Goal: Use online tool/utility: Utilize a website feature to perform a specific function

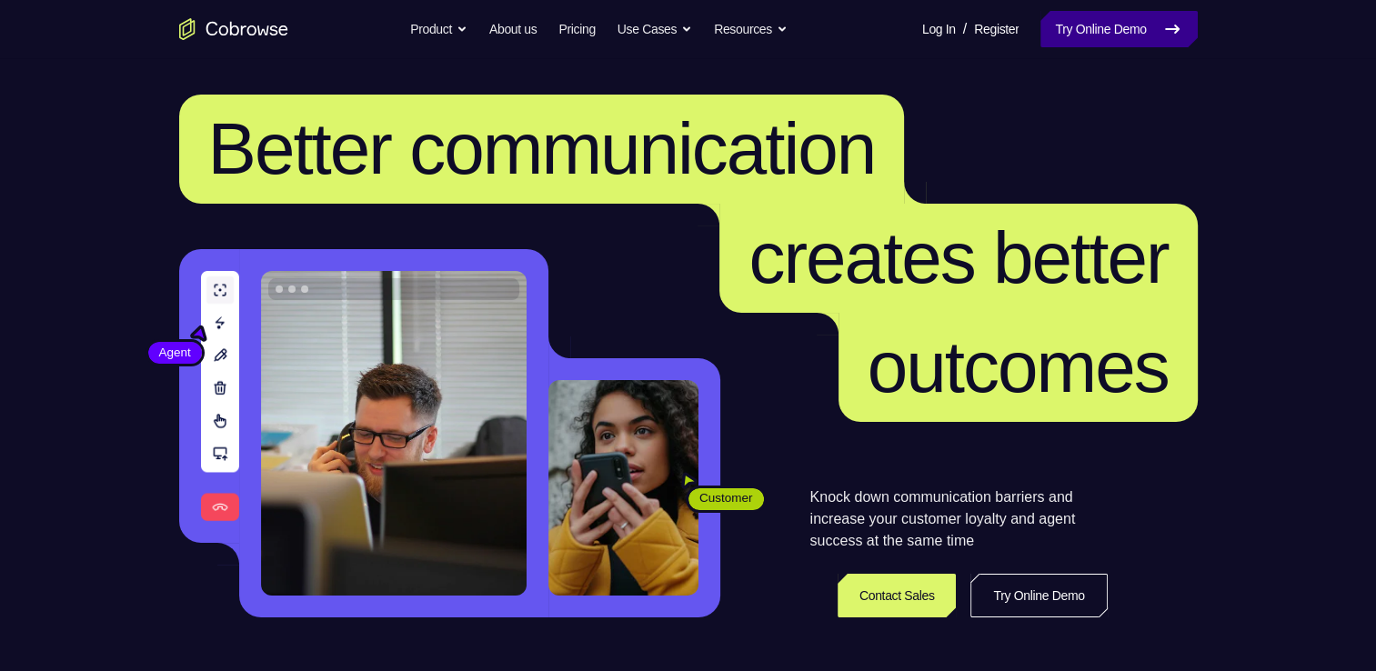
click at [1132, 35] on link "Try Online Demo" at bounding box center [1119, 29] width 156 height 36
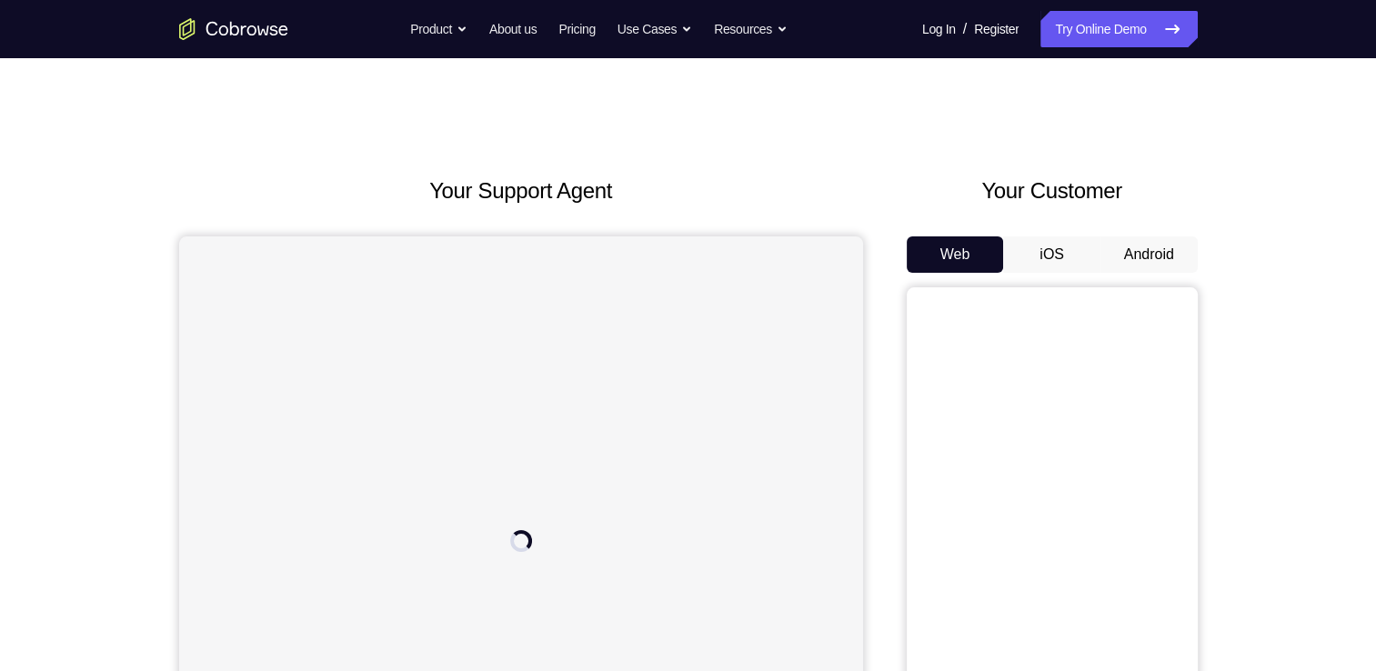
click at [1143, 237] on button "Android" at bounding box center [1149, 254] width 97 height 36
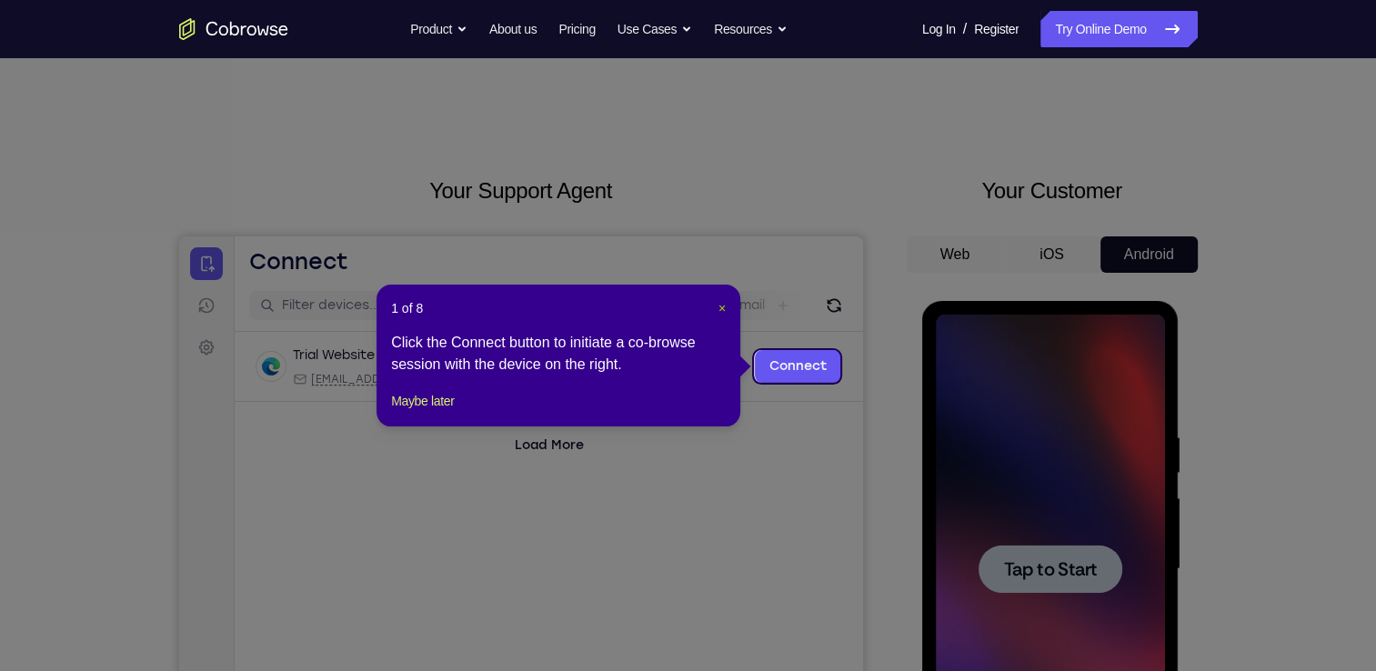
click at [720, 310] on span "×" at bounding box center [722, 308] width 7 height 15
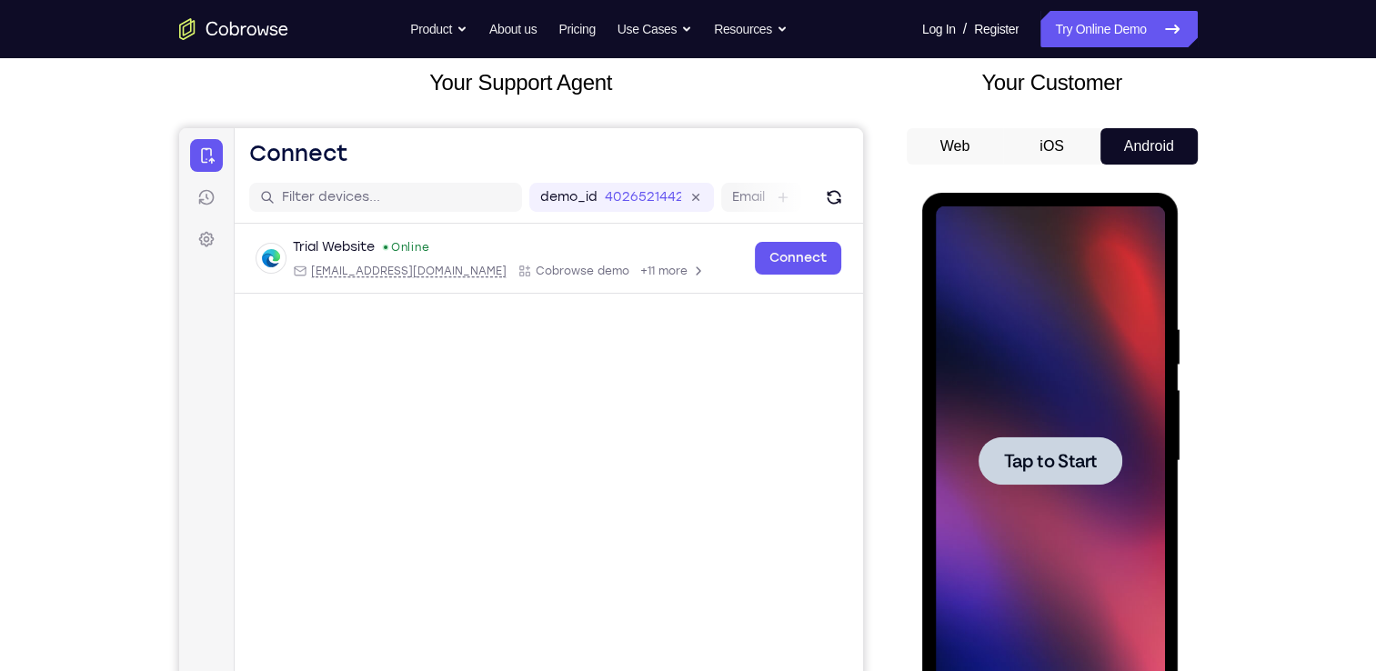
scroll to position [109, 0]
click at [1047, 459] on span "Tap to Start" at bounding box center [1050, 460] width 93 height 18
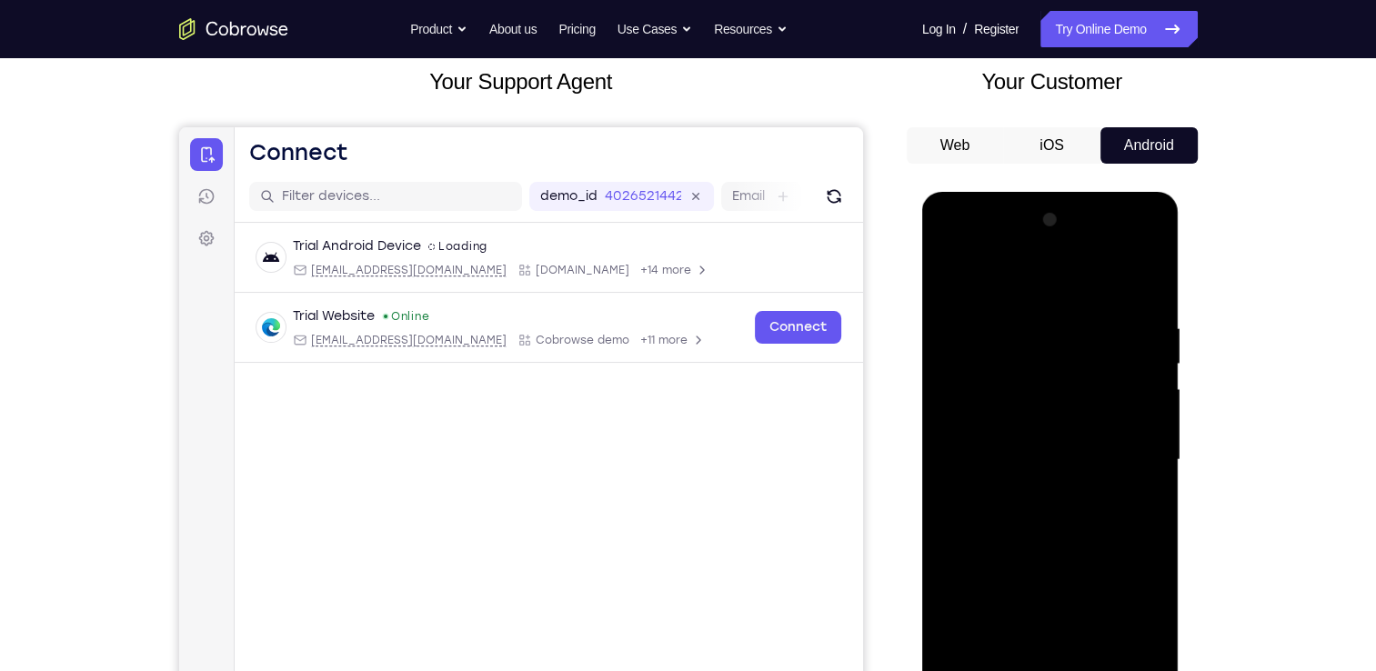
scroll to position [277, 0]
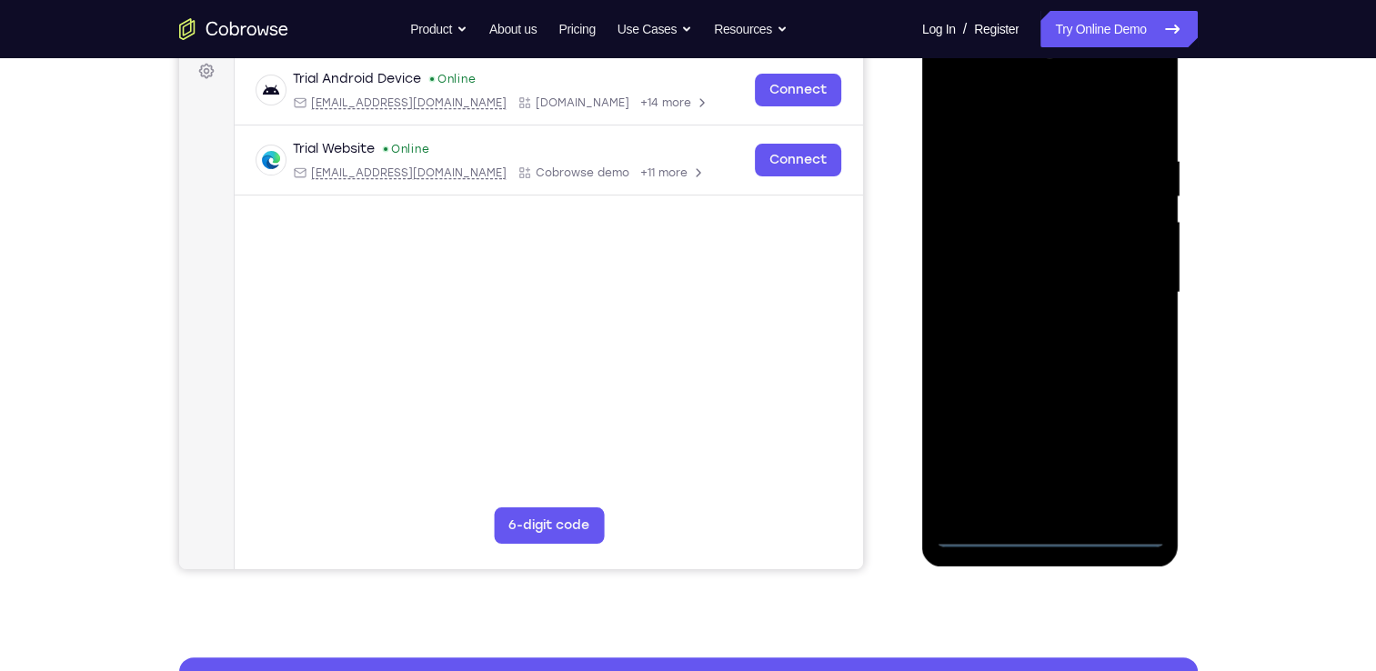
click at [1063, 538] on div at bounding box center [1050, 292] width 229 height 509
click at [1152, 453] on div at bounding box center [1050, 292] width 229 height 509
click at [1137, 456] on div at bounding box center [1050, 292] width 229 height 509
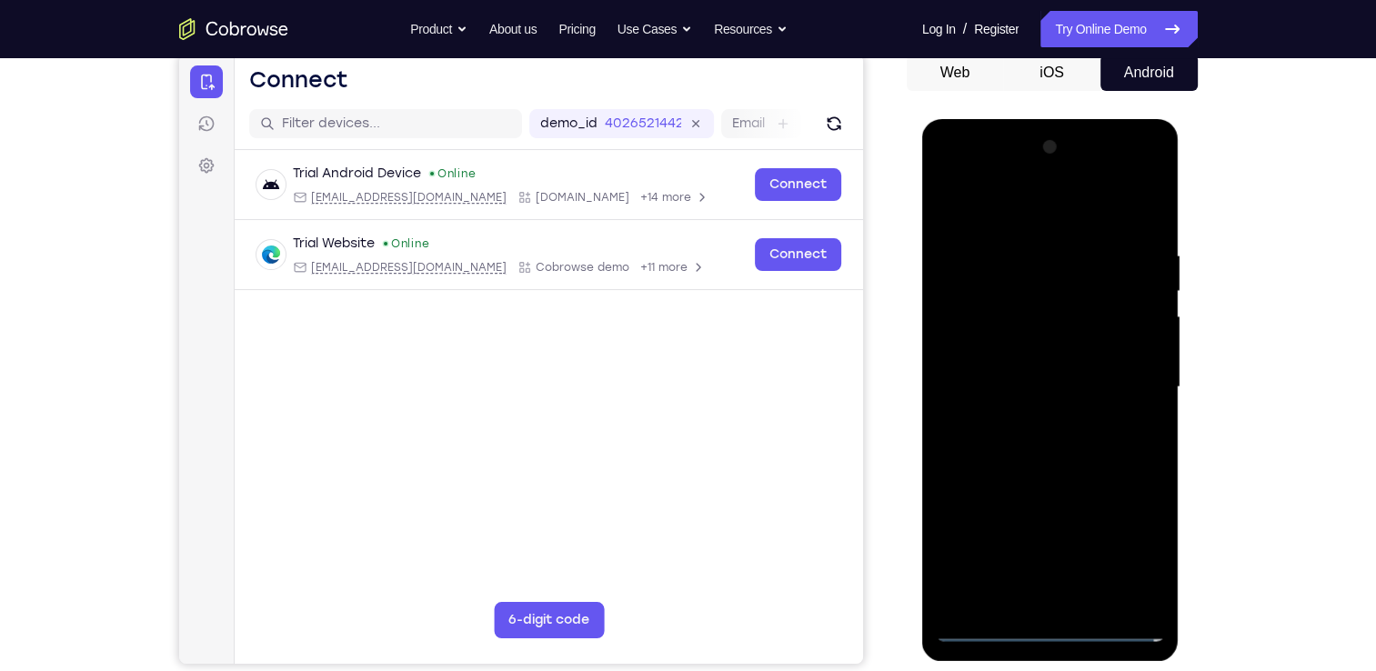
click at [956, 182] on div at bounding box center [1050, 387] width 229 height 509
click at [1092, 368] on div at bounding box center [1050, 387] width 229 height 509
click at [1142, 382] on div at bounding box center [1050, 387] width 229 height 509
click at [981, 642] on div at bounding box center [1050, 390] width 257 height 542
click at [985, 631] on div at bounding box center [1050, 387] width 229 height 509
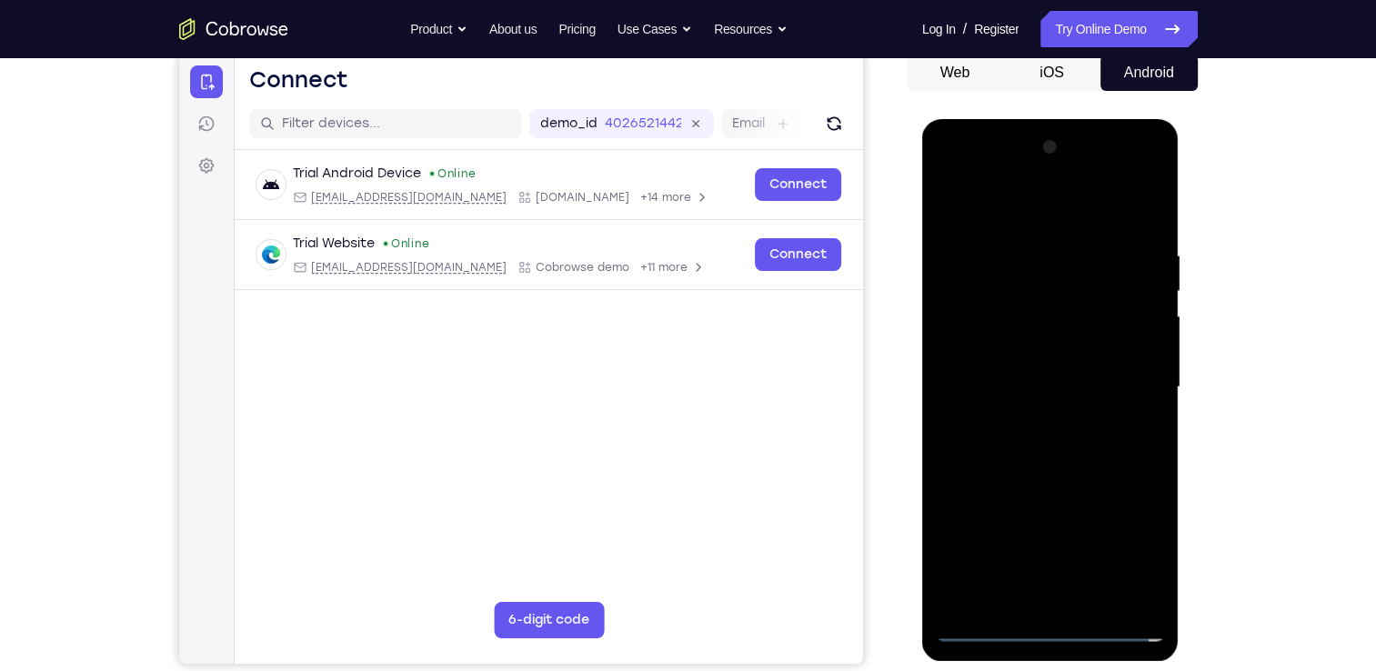
click at [1128, 390] on div at bounding box center [1050, 387] width 229 height 509
click at [1033, 420] on div at bounding box center [1050, 387] width 229 height 509
click at [1052, 341] on div at bounding box center [1050, 387] width 229 height 509
click at [1060, 370] on div at bounding box center [1050, 387] width 229 height 509
click at [1092, 422] on div at bounding box center [1050, 387] width 229 height 509
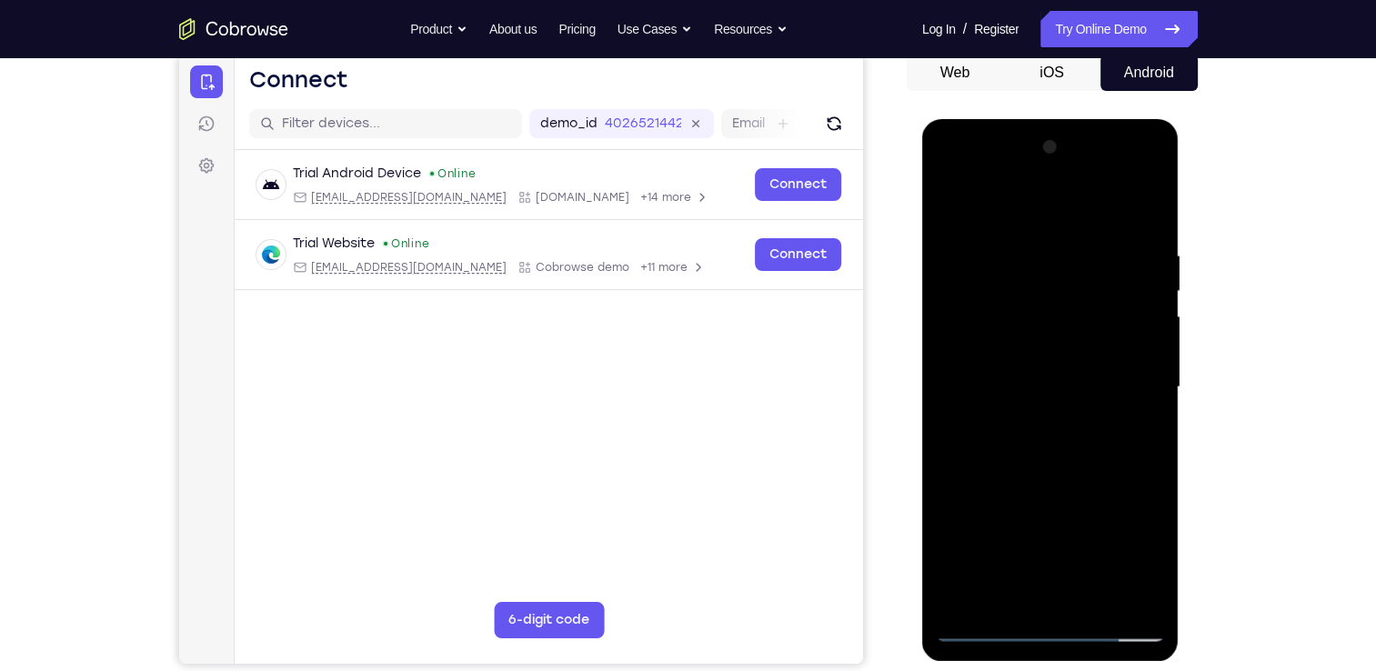
click at [1056, 344] on div at bounding box center [1050, 387] width 229 height 509
click at [1077, 479] on div at bounding box center [1050, 387] width 229 height 509
click at [1097, 599] on div at bounding box center [1050, 387] width 229 height 509
click at [1048, 493] on div at bounding box center [1050, 387] width 229 height 509
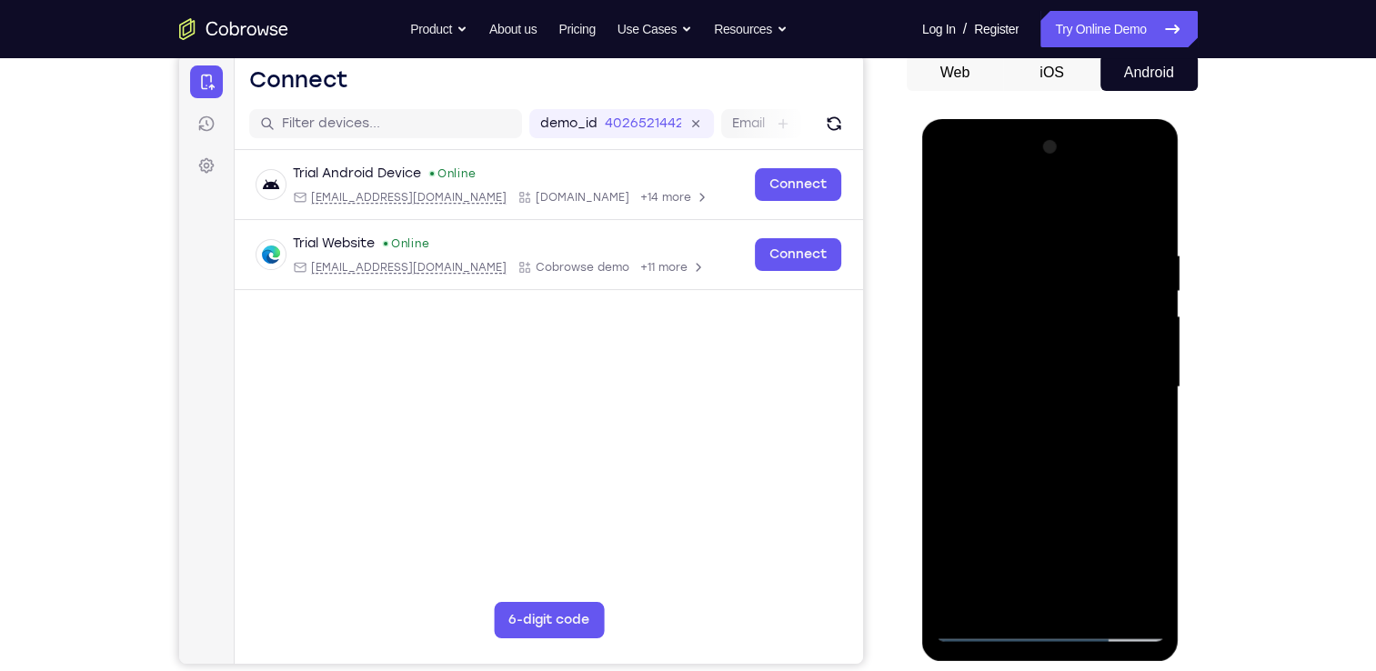
click at [1085, 343] on div at bounding box center [1050, 387] width 229 height 509
click at [1029, 589] on div at bounding box center [1050, 387] width 229 height 509
click at [1139, 434] on div at bounding box center [1050, 387] width 229 height 509
click at [957, 208] on div at bounding box center [1050, 387] width 229 height 509
click at [1153, 289] on div at bounding box center [1050, 387] width 229 height 509
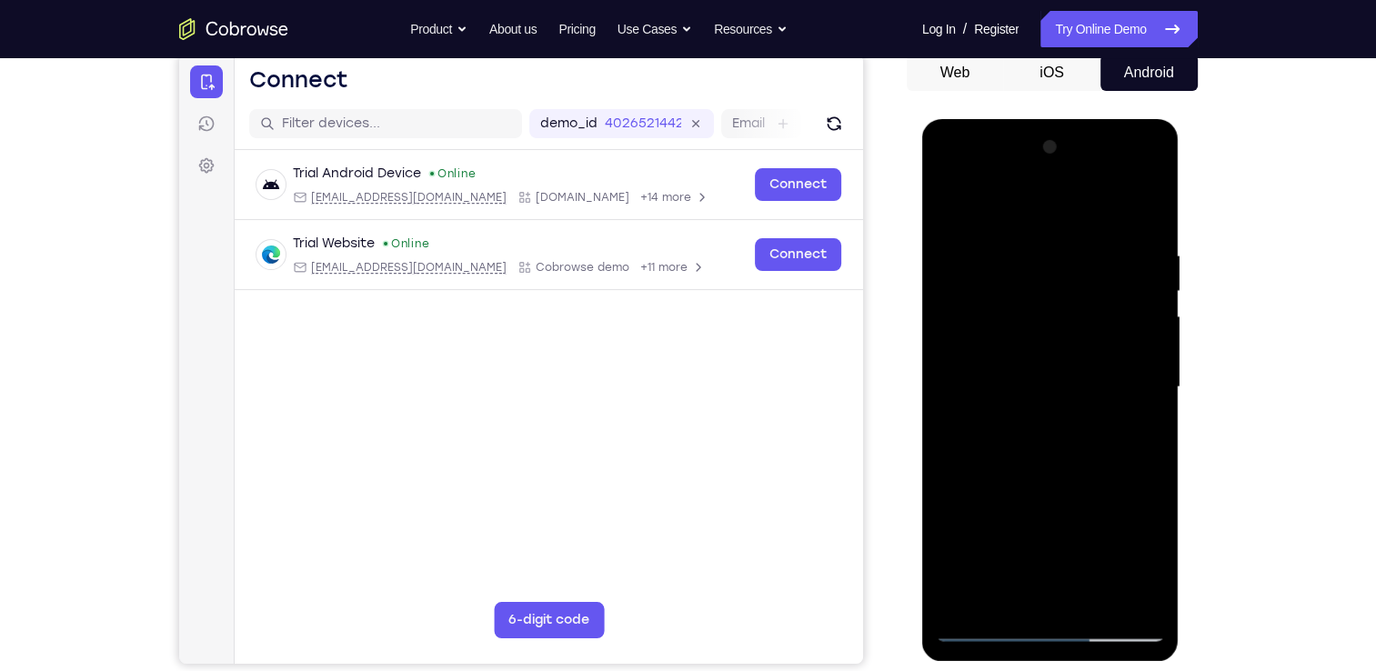
click at [1152, 289] on div at bounding box center [1050, 387] width 229 height 509
click at [1151, 284] on div at bounding box center [1050, 387] width 229 height 509
click at [966, 212] on div at bounding box center [1050, 387] width 229 height 509
click at [1020, 267] on div at bounding box center [1050, 387] width 229 height 509
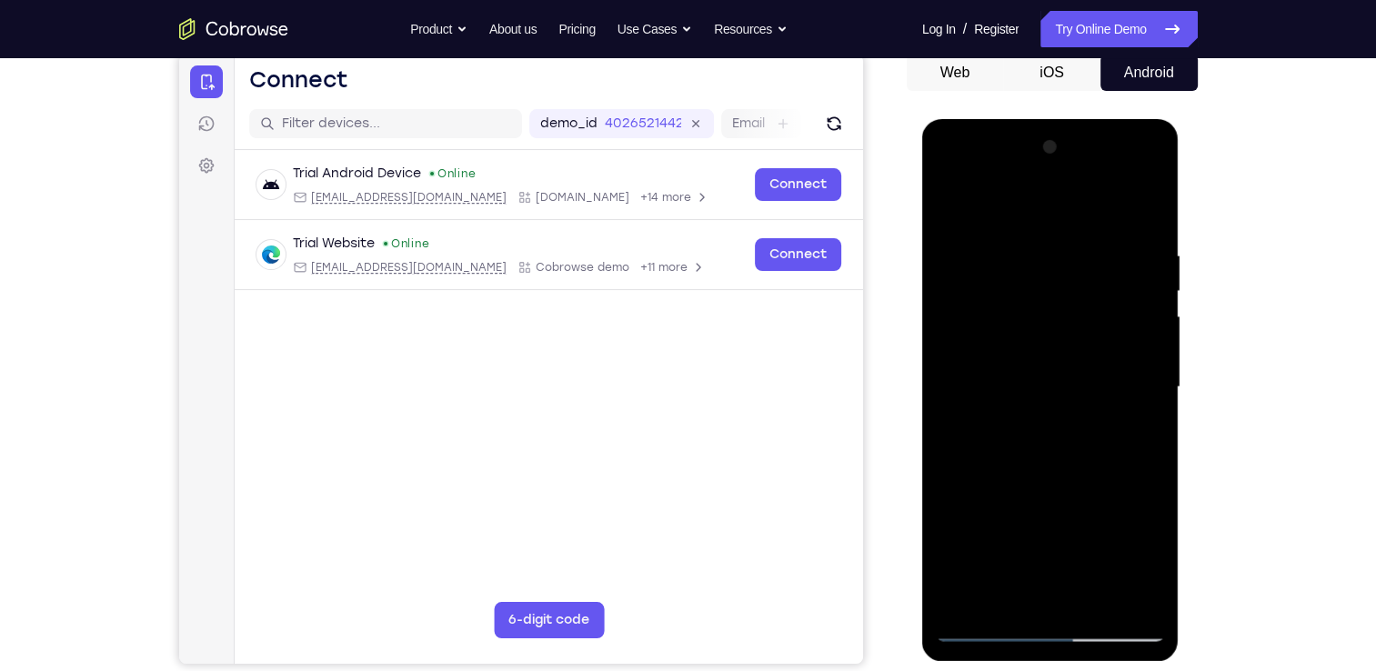
click at [1144, 411] on div at bounding box center [1050, 387] width 229 height 509
click at [979, 364] on div at bounding box center [1050, 387] width 229 height 509
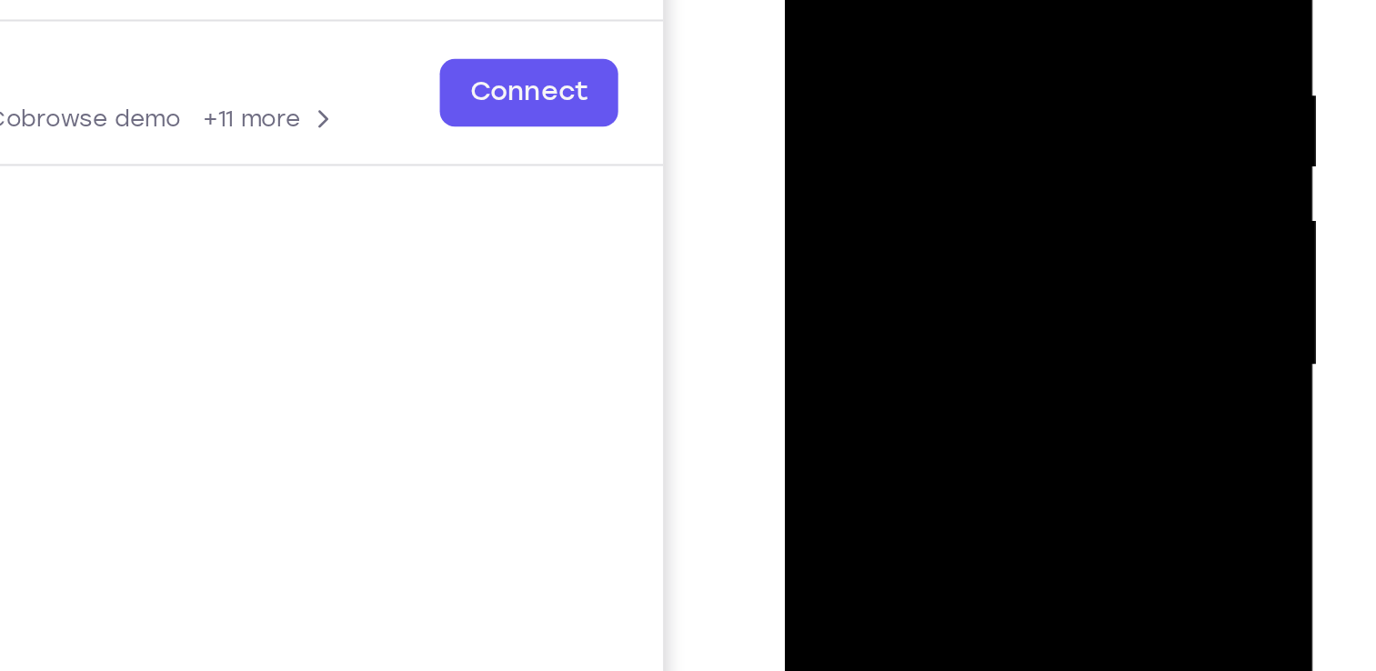
click at [933, 113] on div at bounding box center [912, 81] width 229 height 509
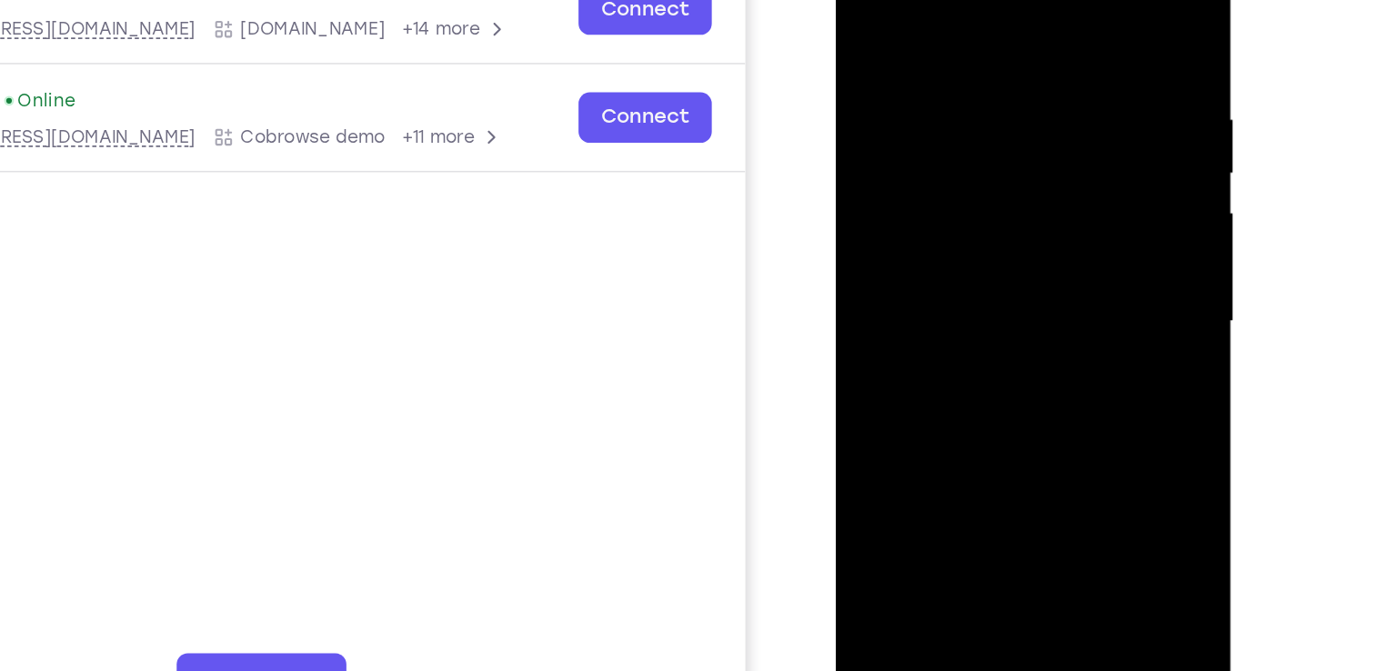
scroll to position [175, 0]
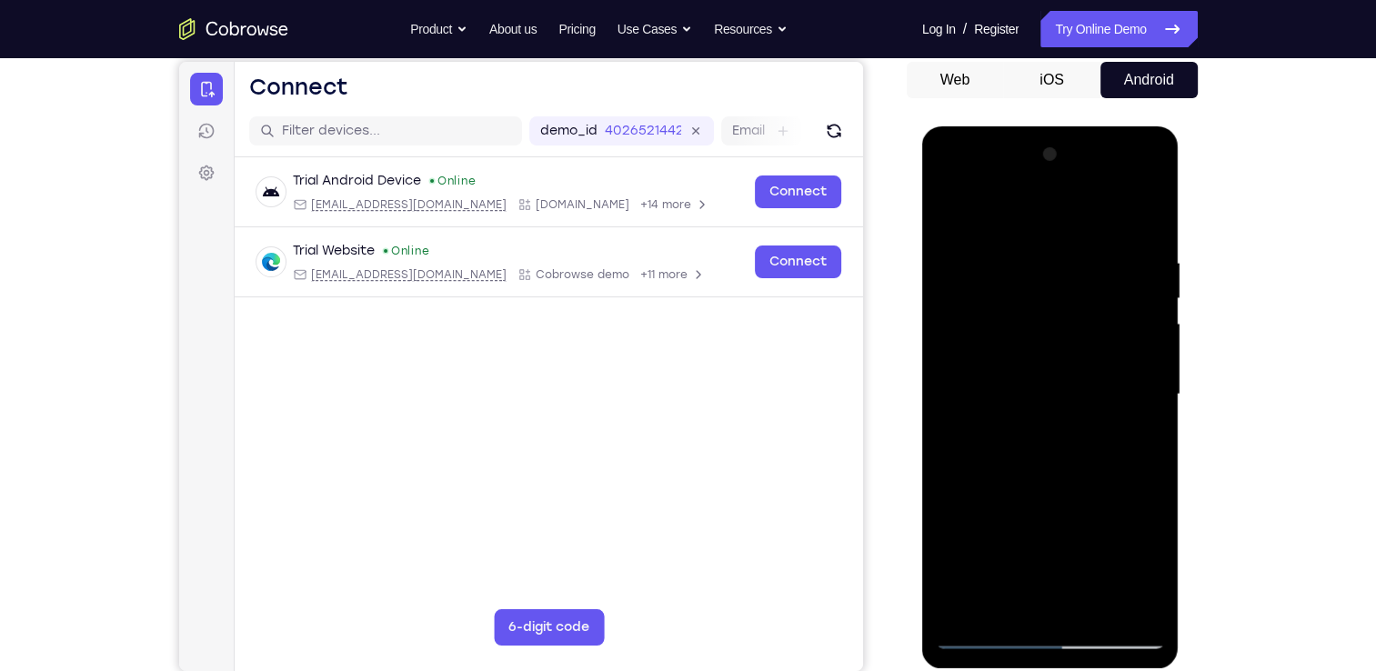
click at [1124, 603] on div at bounding box center [1050, 394] width 229 height 509
click at [967, 482] on div at bounding box center [1050, 394] width 229 height 509
click at [1128, 441] on div at bounding box center [1050, 394] width 229 height 509
click at [1135, 437] on div at bounding box center [1050, 394] width 229 height 509
click at [1146, 612] on div at bounding box center [1050, 394] width 229 height 509
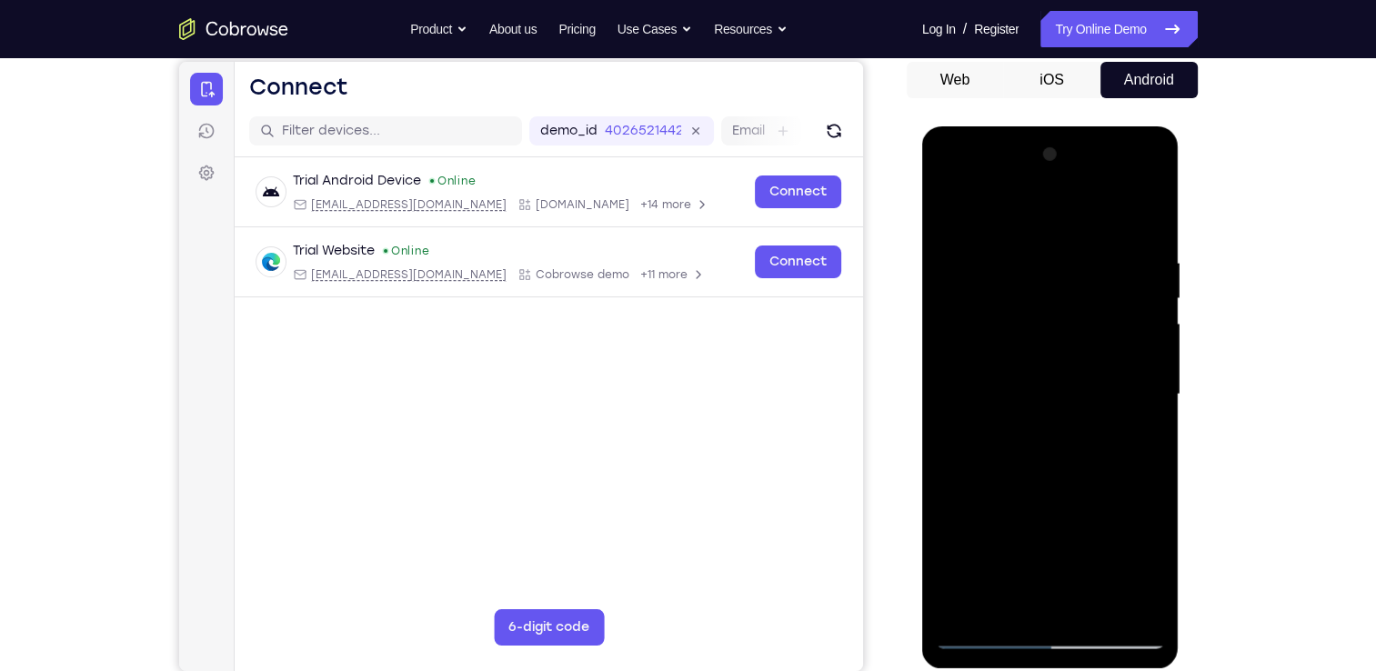
click at [1132, 468] on div at bounding box center [1050, 394] width 229 height 509
click at [1115, 368] on div at bounding box center [1050, 394] width 229 height 509
click at [1123, 355] on div at bounding box center [1050, 394] width 229 height 509
click at [1146, 355] on div at bounding box center [1050, 394] width 229 height 509
click at [1143, 367] on div at bounding box center [1050, 394] width 229 height 509
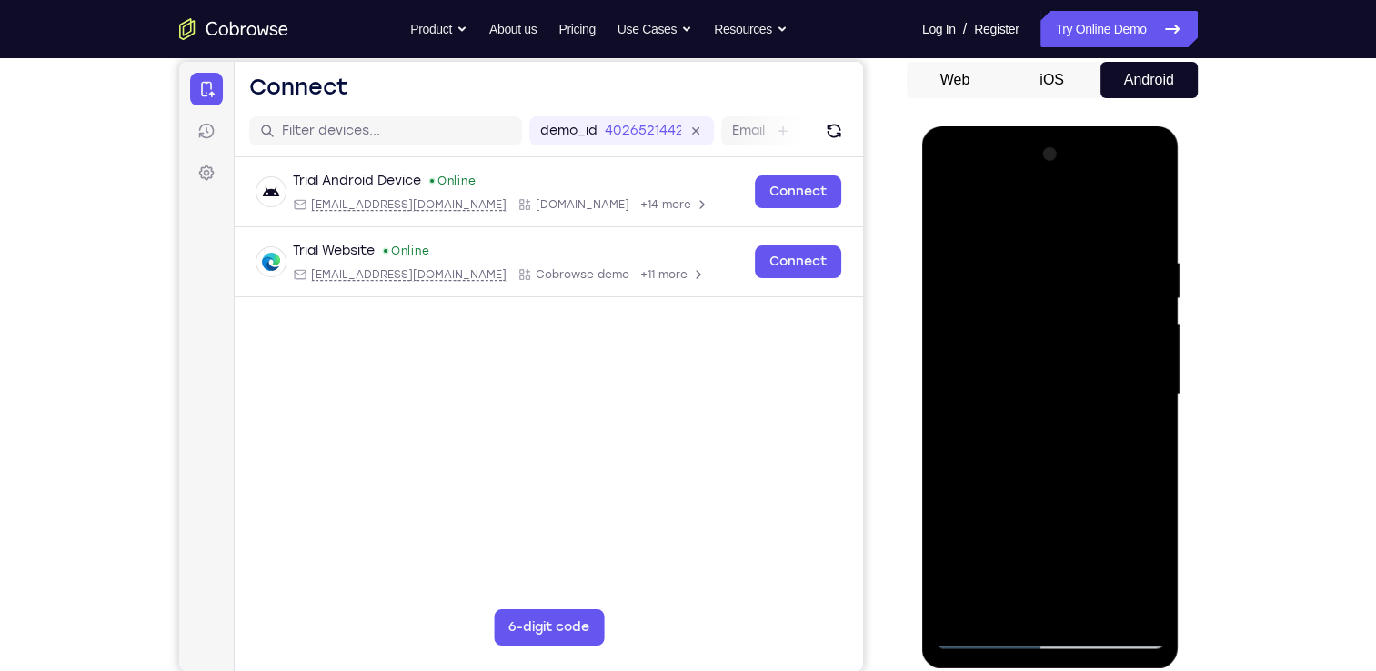
click at [1146, 369] on div at bounding box center [1050, 394] width 229 height 509
click at [1153, 442] on div at bounding box center [1050, 394] width 229 height 509
drag, startPoint x: 1146, startPoint y: 434, endPoint x: 959, endPoint y: 465, distance: 189.9
click at [959, 465] on div at bounding box center [1050, 394] width 229 height 509
drag, startPoint x: 1113, startPoint y: 405, endPoint x: 870, endPoint y: 439, distance: 246.2
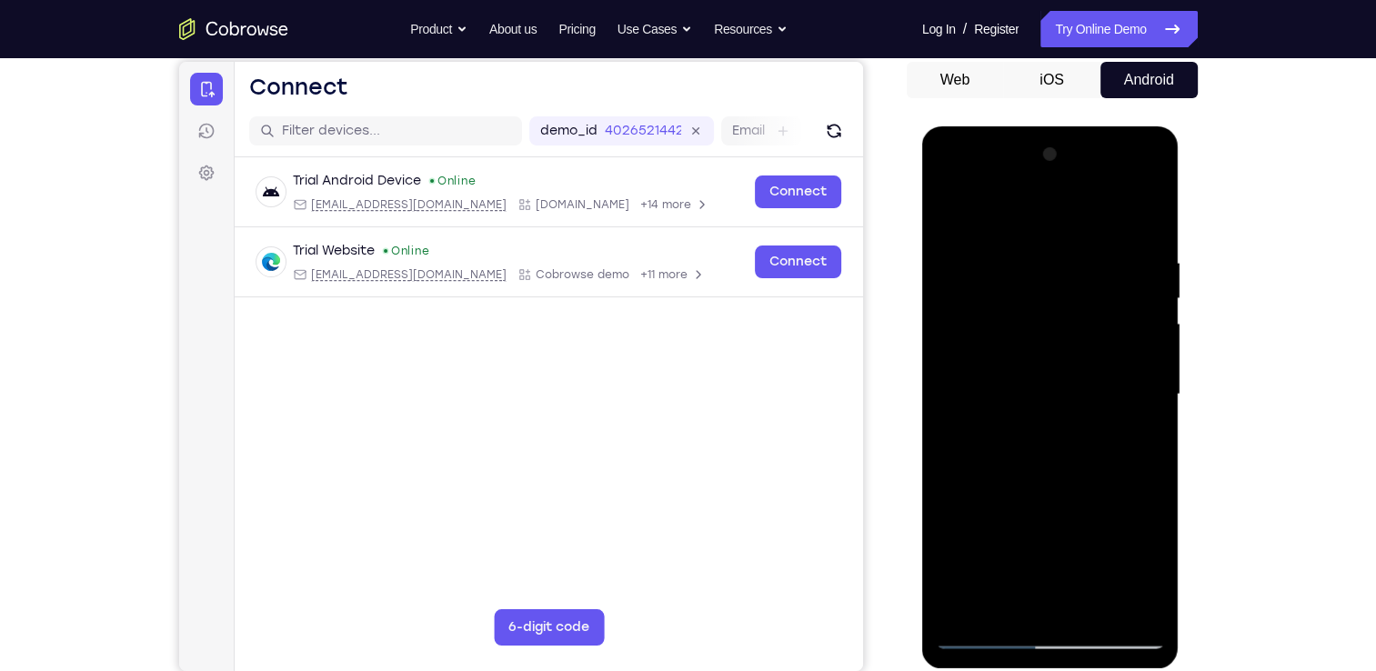
click at [922, 439] on html "Online web based iOS Simulators and Android Emulators. Run iPhone, iPad, Mobile…" at bounding box center [1051, 399] width 259 height 546
click at [1141, 410] on div at bounding box center [1050, 394] width 229 height 509
click at [1140, 385] on div at bounding box center [1050, 394] width 229 height 509
click at [1132, 410] on div at bounding box center [1050, 394] width 229 height 509
click at [1144, 407] on div at bounding box center [1050, 394] width 229 height 509
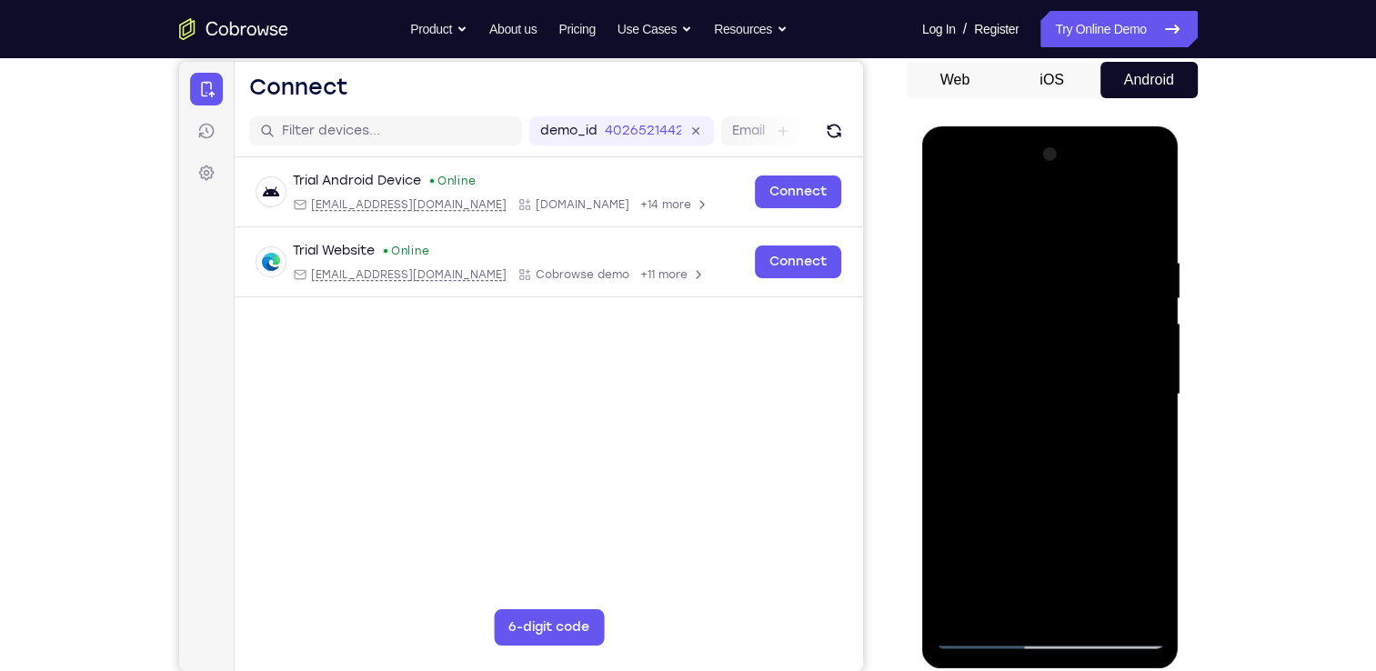
click at [1107, 217] on div at bounding box center [1050, 394] width 229 height 509
click at [1157, 384] on div at bounding box center [1050, 394] width 229 height 509
click at [1124, 387] on div at bounding box center [1050, 394] width 229 height 509
click at [1112, 396] on div at bounding box center [1050, 394] width 229 height 509
click at [1143, 221] on div at bounding box center [1050, 394] width 229 height 509
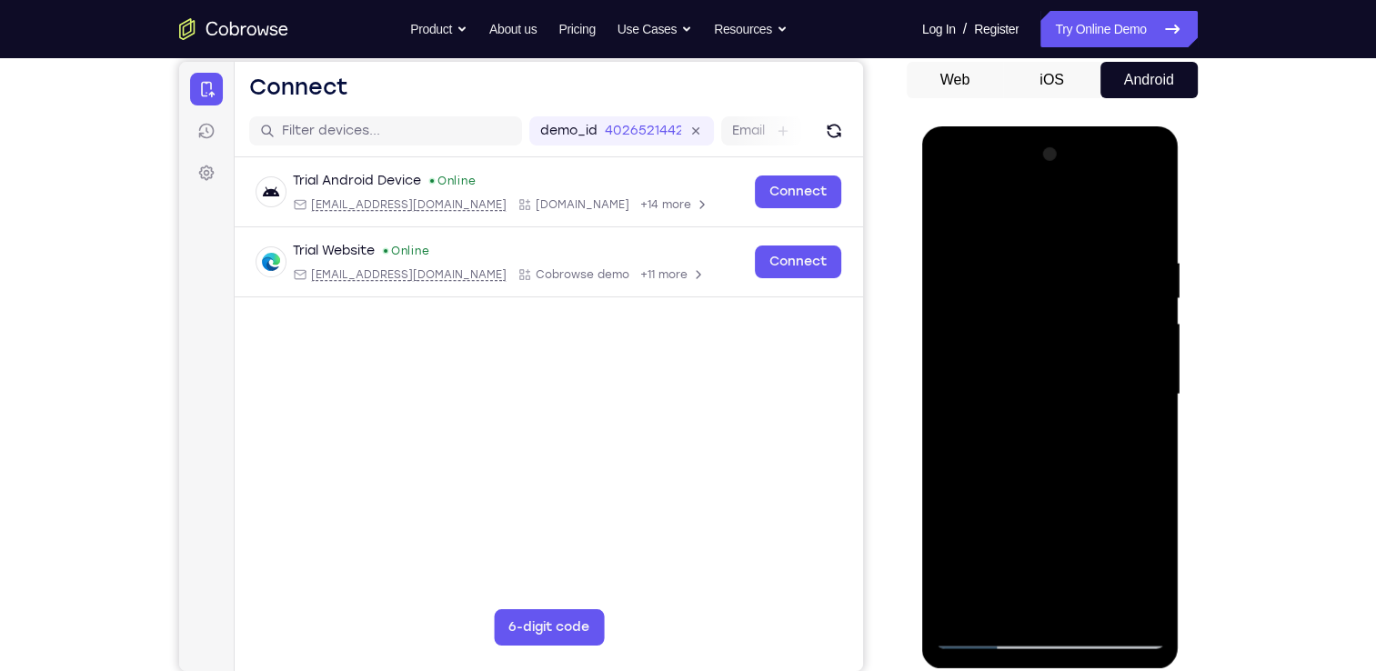
click at [1099, 607] on div at bounding box center [1050, 394] width 229 height 509
click at [985, 635] on div at bounding box center [1050, 394] width 229 height 509
drag, startPoint x: 1048, startPoint y: 423, endPoint x: 1051, endPoint y: 300, distance: 122.8
click at [1051, 300] on div at bounding box center [1050, 394] width 229 height 509
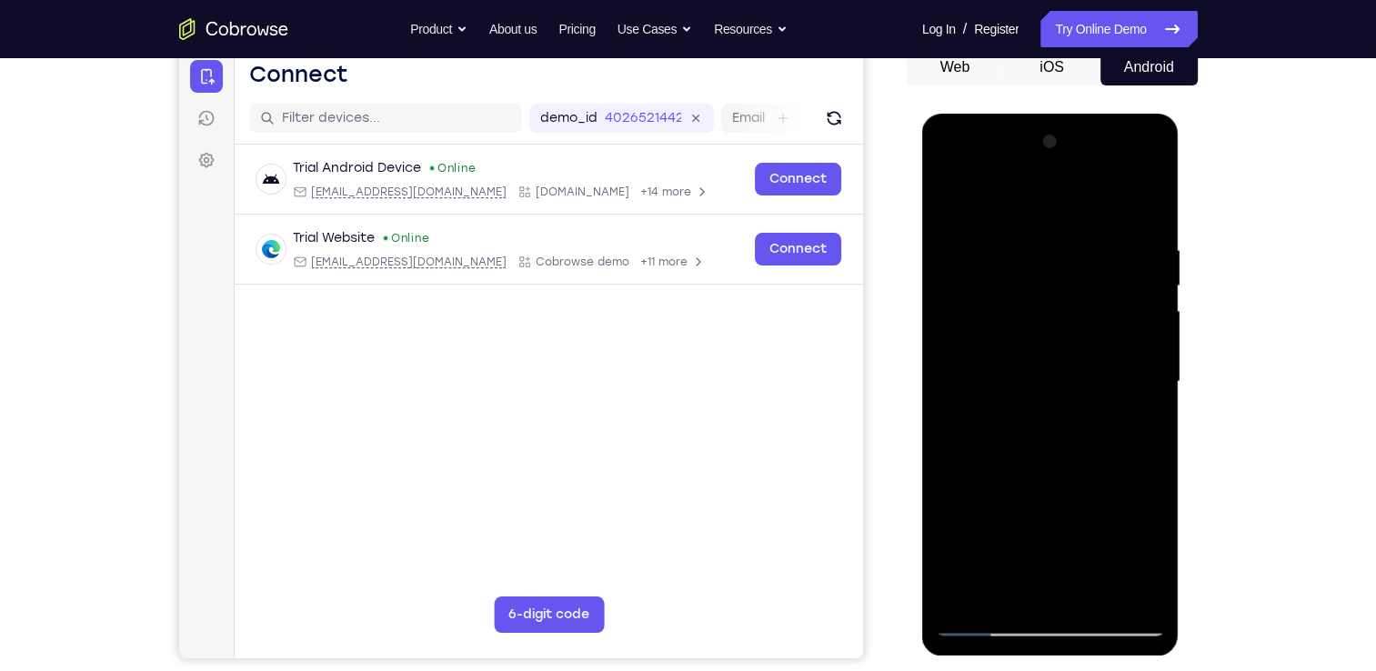
scroll to position [186, 0]
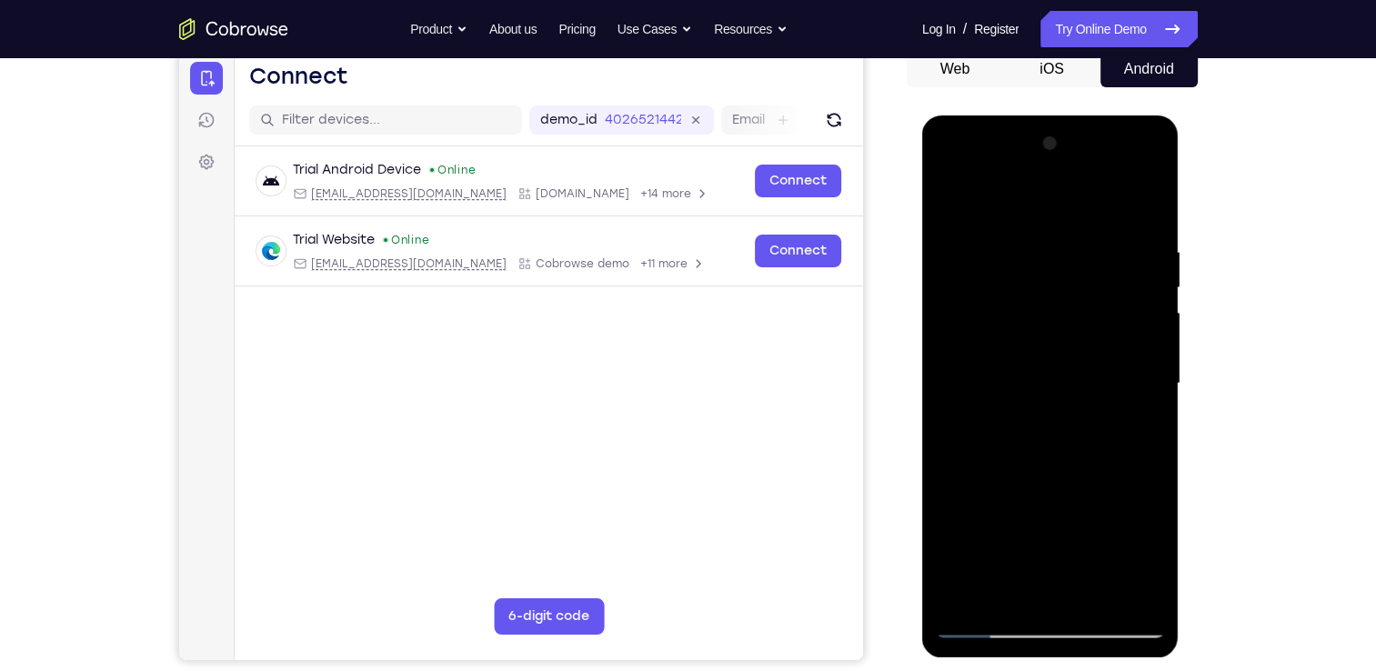
drag, startPoint x: 1053, startPoint y: 488, endPoint x: 1079, endPoint y: 220, distance: 268.6
click at [1079, 220] on div at bounding box center [1050, 383] width 229 height 509
click at [952, 477] on div at bounding box center [1050, 383] width 229 height 509
click at [1047, 515] on div at bounding box center [1050, 383] width 229 height 509
drag, startPoint x: 1068, startPoint y: 468, endPoint x: 1077, endPoint y: 366, distance: 103.2
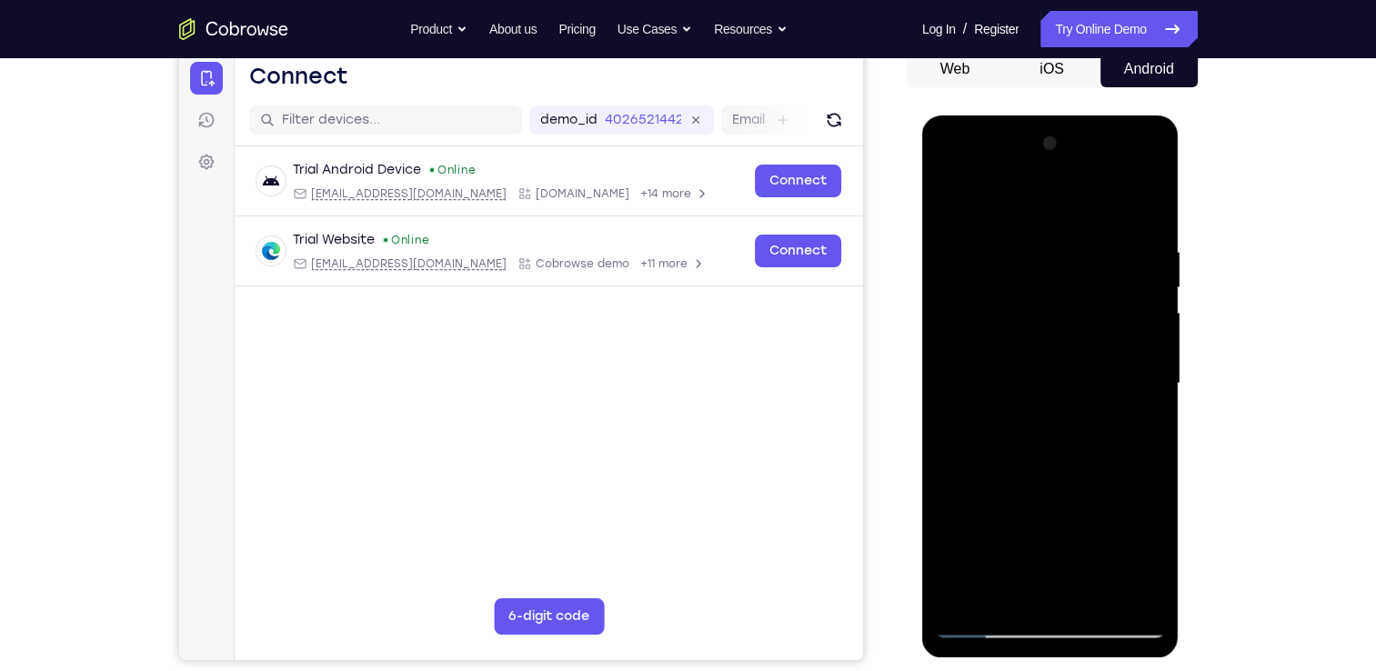
click at [1077, 366] on div at bounding box center [1050, 383] width 229 height 509
click at [964, 430] on div at bounding box center [1050, 383] width 229 height 509
drag, startPoint x: 1066, startPoint y: 477, endPoint x: 1062, endPoint y: 242, distance: 234.7
click at [1062, 242] on div at bounding box center [1050, 383] width 229 height 509
drag, startPoint x: 1072, startPoint y: 446, endPoint x: 1079, endPoint y: 204, distance: 242.1
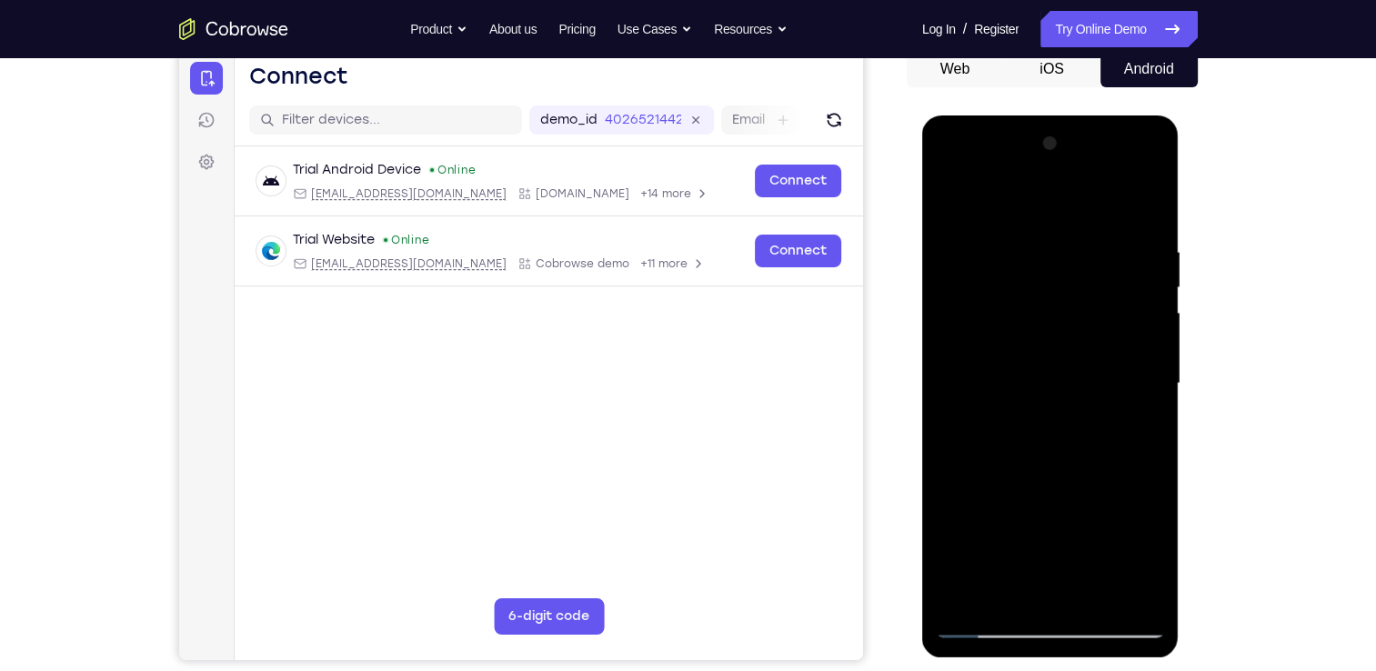
click at [1079, 204] on div at bounding box center [1050, 383] width 229 height 509
click at [1076, 452] on div at bounding box center [1050, 383] width 229 height 509
click at [951, 494] on div at bounding box center [1050, 383] width 229 height 509
drag, startPoint x: 1084, startPoint y: 500, endPoint x: 1062, endPoint y: 237, distance: 263.9
click at [1062, 237] on div at bounding box center [1050, 383] width 229 height 509
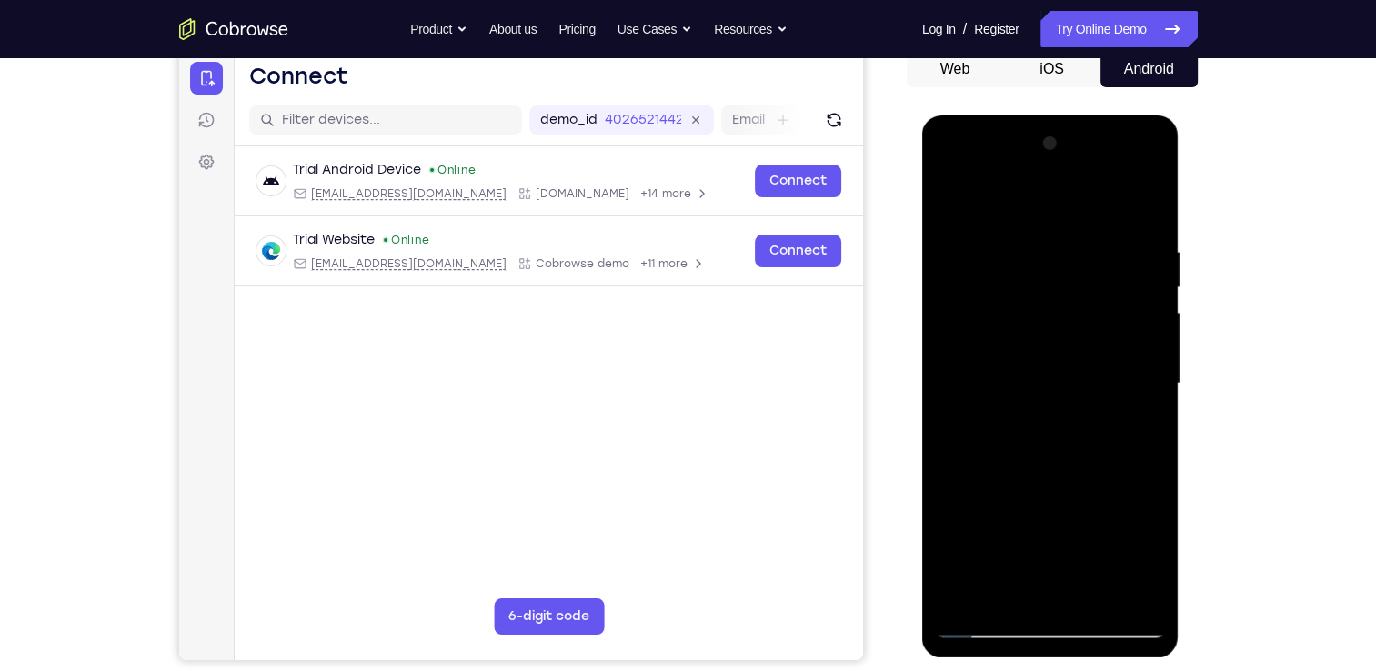
drag, startPoint x: 1092, startPoint y: 526, endPoint x: 1078, endPoint y: 325, distance: 201.5
click at [1078, 325] on div at bounding box center [1050, 383] width 229 height 509
click at [950, 457] on div at bounding box center [1050, 383] width 229 height 509
drag, startPoint x: 1055, startPoint y: 504, endPoint x: 1102, endPoint y: 166, distance: 340.8
click at [1102, 166] on div at bounding box center [1050, 383] width 229 height 509
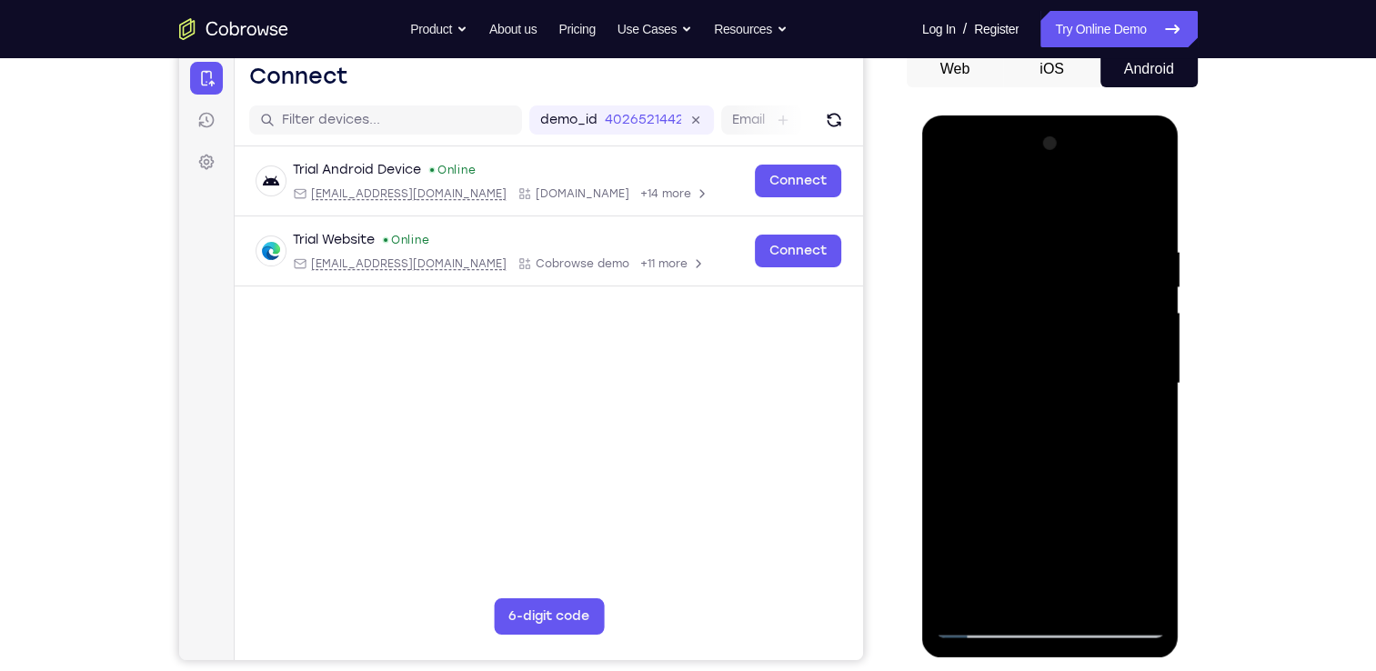
click at [1054, 481] on div at bounding box center [1050, 383] width 229 height 509
click at [1152, 200] on div at bounding box center [1050, 383] width 229 height 509
click at [951, 203] on div at bounding box center [1050, 383] width 229 height 509
drag, startPoint x: 1037, startPoint y: 486, endPoint x: 1037, endPoint y: 191, distance: 294.7
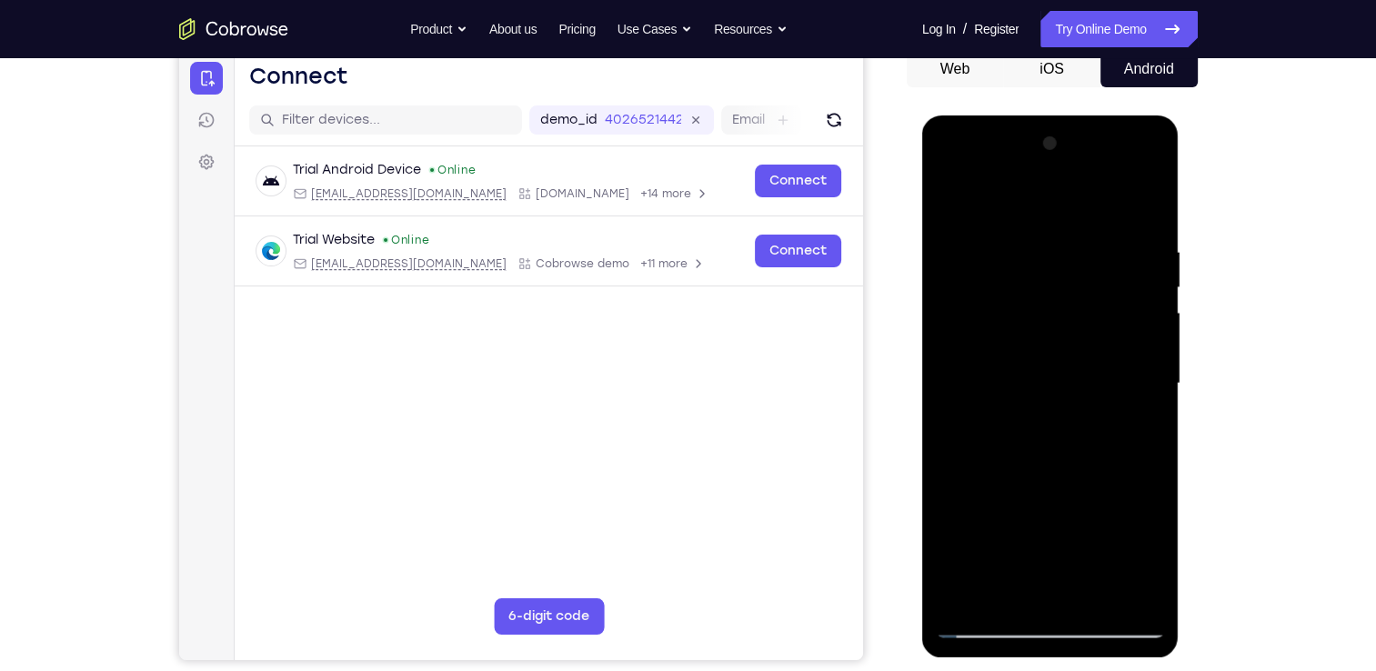
click at [1037, 191] on div at bounding box center [1050, 383] width 229 height 509
drag, startPoint x: 1057, startPoint y: 498, endPoint x: 1062, endPoint y: 188, distance: 310.2
click at [1062, 188] on div at bounding box center [1050, 383] width 229 height 509
drag, startPoint x: 1066, startPoint y: 493, endPoint x: 1048, endPoint y: 150, distance: 343.4
click at [1048, 150] on div at bounding box center [1050, 383] width 229 height 509
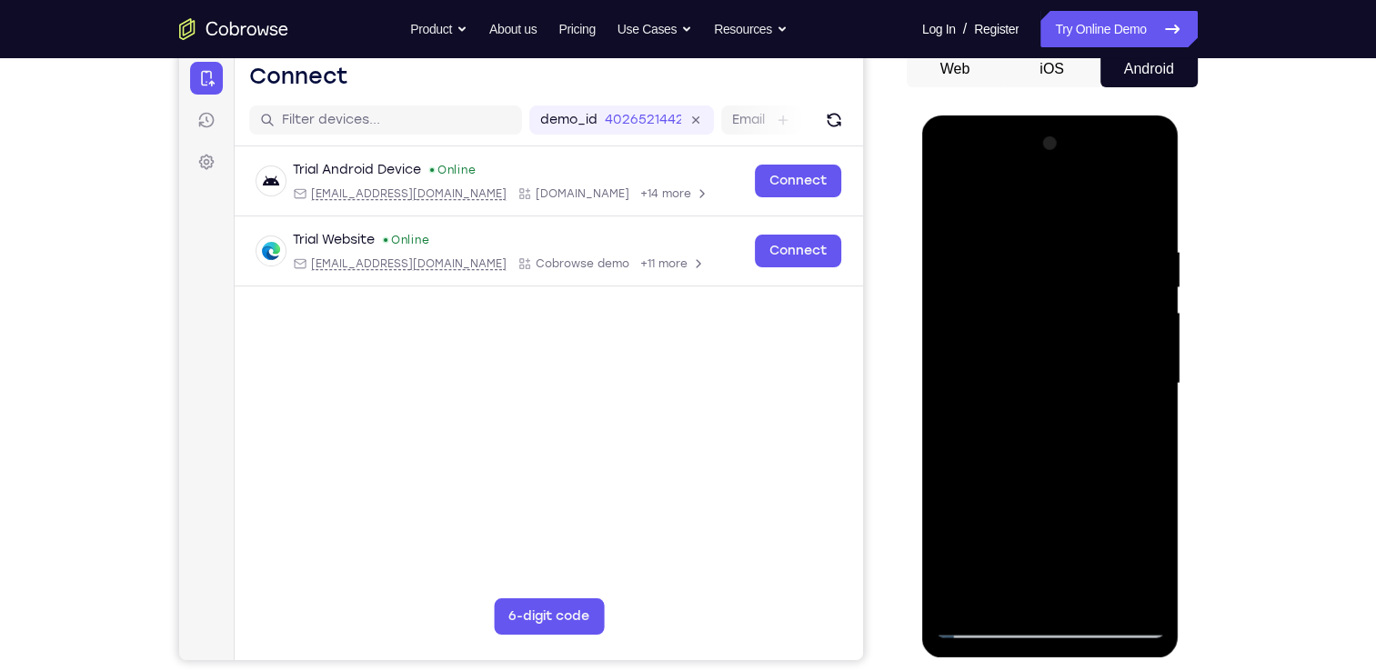
drag, startPoint x: 1085, startPoint y: 442, endPoint x: 1065, endPoint y: 213, distance: 230.1
click at [1065, 213] on div at bounding box center [1050, 383] width 229 height 509
drag, startPoint x: 1088, startPoint y: 555, endPoint x: 1068, endPoint y: 275, distance: 280.9
click at [1068, 275] on div at bounding box center [1050, 383] width 229 height 509
drag, startPoint x: 1095, startPoint y: 550, endPoint x: 1077, endPoint y: 268, distance: 282.6
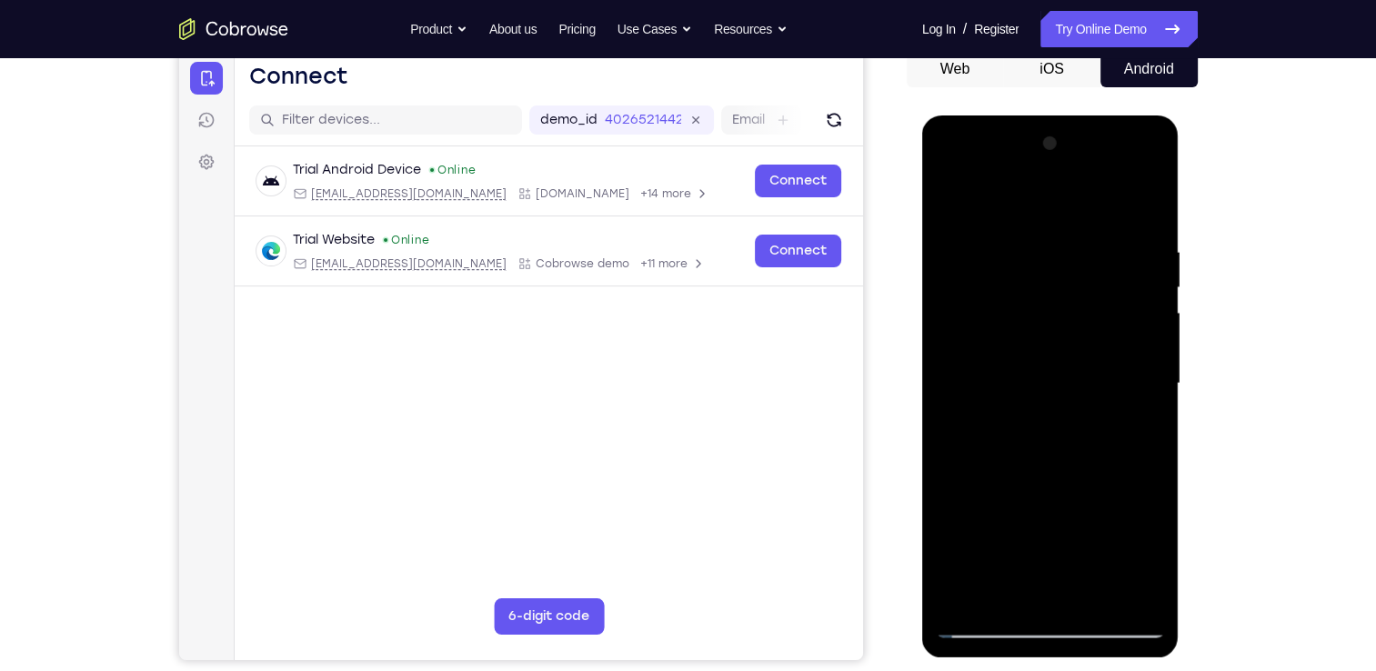
click at [1077, 268] on div at bounding box center [1050, 383] width 229 height 509
drag, startPoint x: 1096, startPoint y: 451, endPoint x: 1059, endPoint y: 214, distance: 240.3
click at [1059, 214] on div at bounding box center [1050, 383] width 229 height 509
click at [954, 513] on div at bounding box center [1050, 383] width 229 height 509
drag, startPoint x: 1050, startPoint y: 508, endPoint x: 1065, endPoint y: 232, distance: 277.0
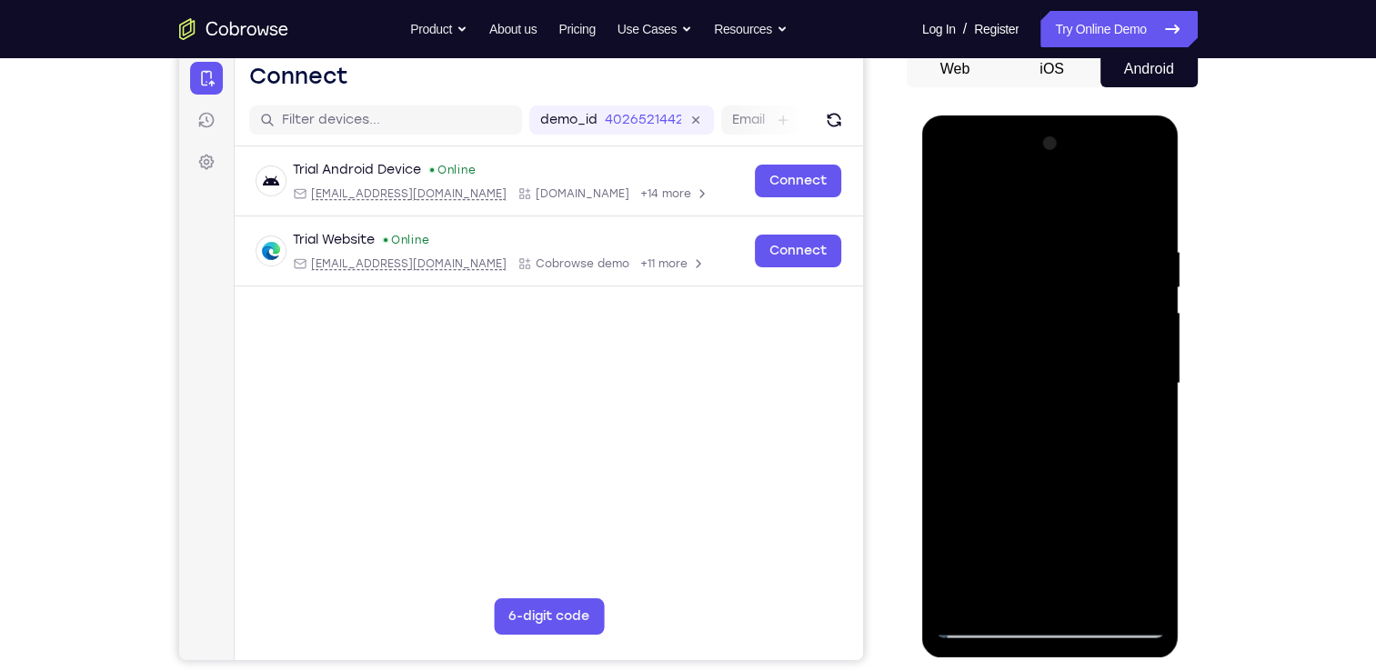
click at [1065, 232] on div at bounding box center [1050, 383] width 229 height 509
drag, startPoint x: 1077, startPoint y: 488, endPoint x: 1072, endPoint y: 348, distance: 140.2
click at [1072, 348] on div at bounding box center [1050, 383] width 229 height 509
drag, startPoint x: 1078, startPoint y: 491, endPoint x: 1062, endPoint y: 268, distance: 223.4
click at [1062, 268] on div at bounding box center [1050, 383] width 229 height 509
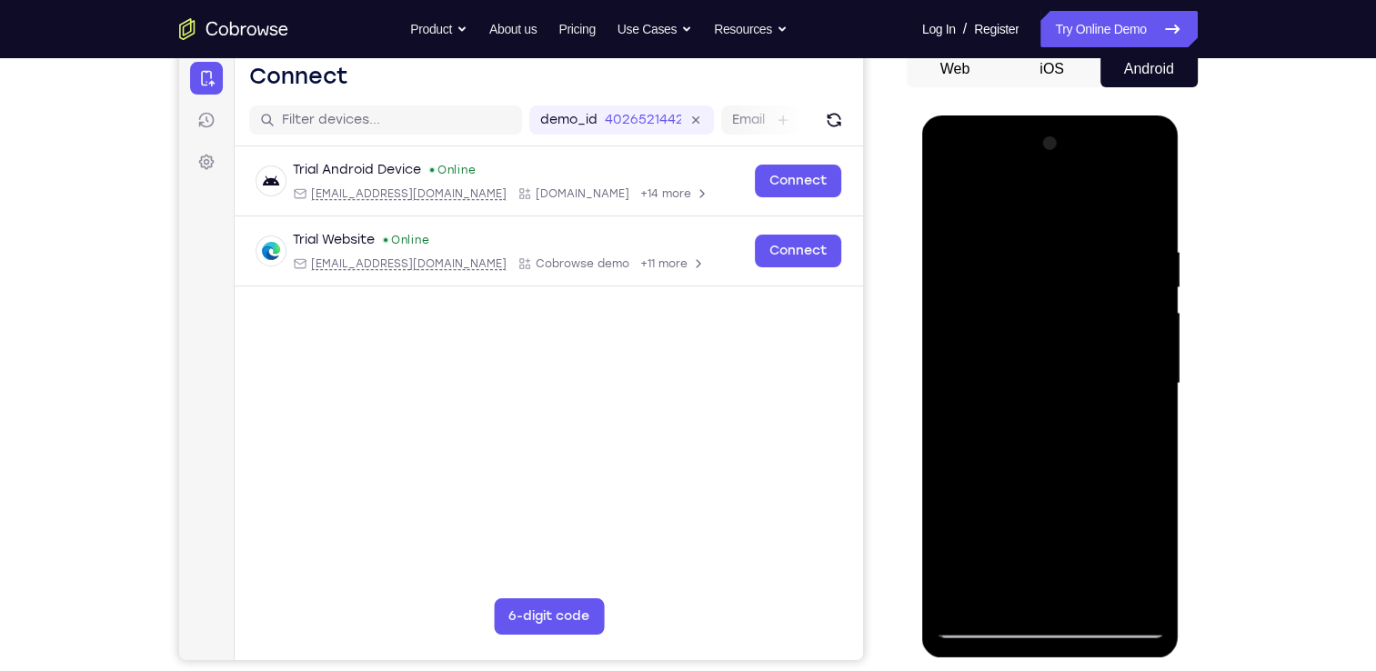
drag, startPoint x: 1083, startPoint y: 504, endPoint x: 1092, endPoint y: 348, distance: 155.8
click at [1092, 348] on div at bounding box center [1050, 383] width 229 height 509
click at [954, 468] on div at bounding box center [1050, 383] width 229 height 509
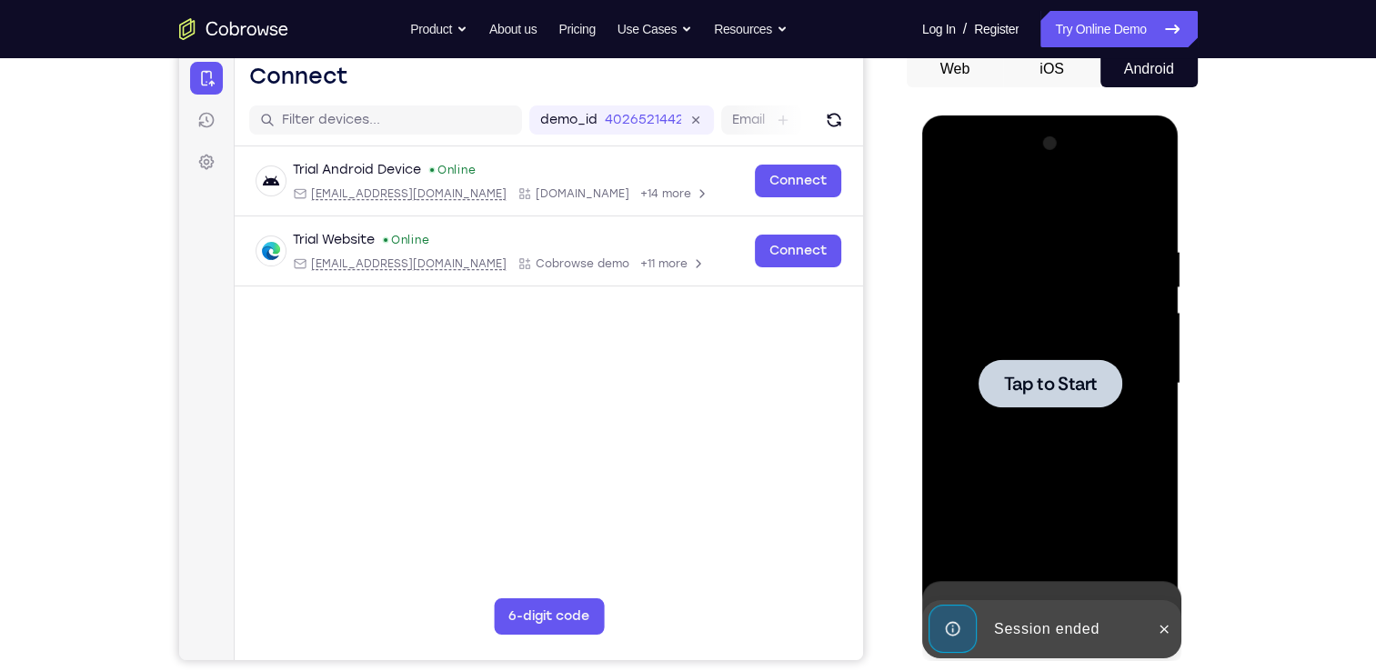
drag, startPoint x: 1102, startPoint y: 540, endPoint x: 1086, endPoint y: 454, distance: 87.8
click at [1086, 116] on div "Tap to Start" at bounding box center [1050, 116] width 257 height 0
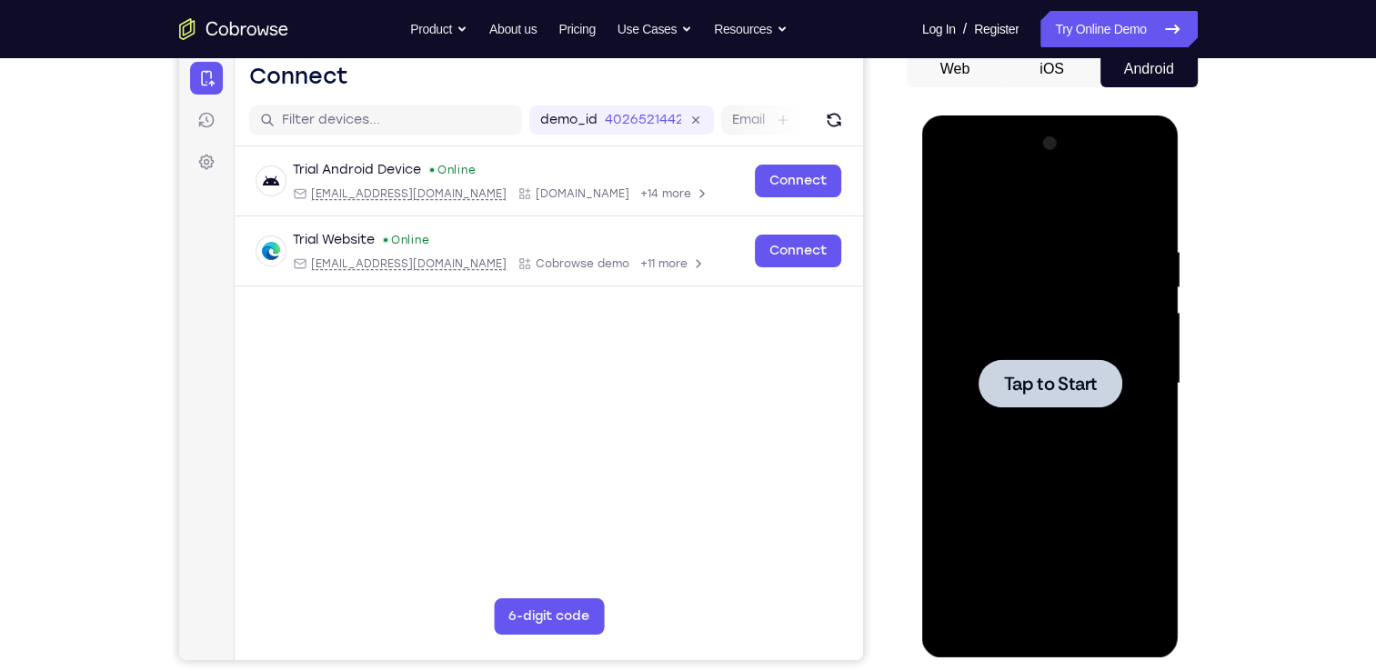
click at [1043, 369] on div at bounding box center [1051, 383] width 144 height 48
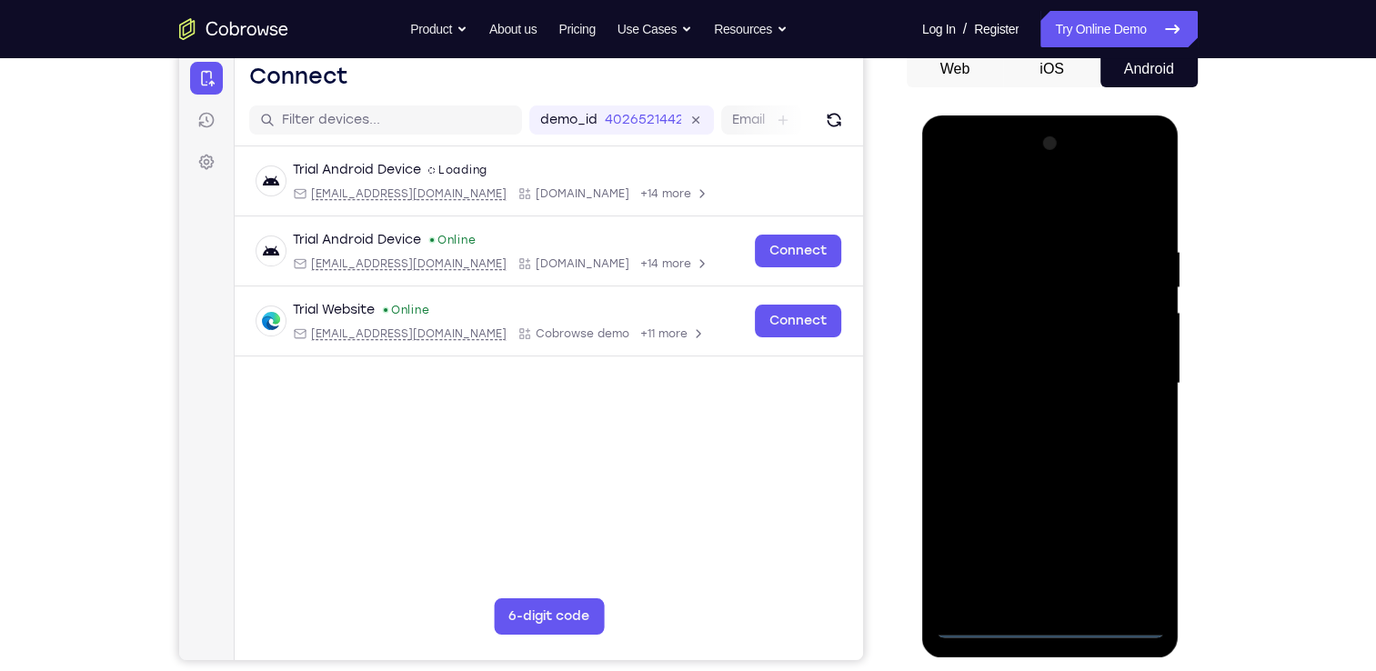
click at [1037, 628] on div at bounding box center [1050, 383] width 229 height 509
click at [1140, 545] on div at bounding box center [1050, 383] width 229 height 509
click at [951, 177] on div at bounding box center [1050, 383] width 229 height 509
click at [968, 329] on div at bounding box center [1050, 383] width 229 height 509
click at [985, 384] on div at bounding box center [1050, 383] width 229 height 509
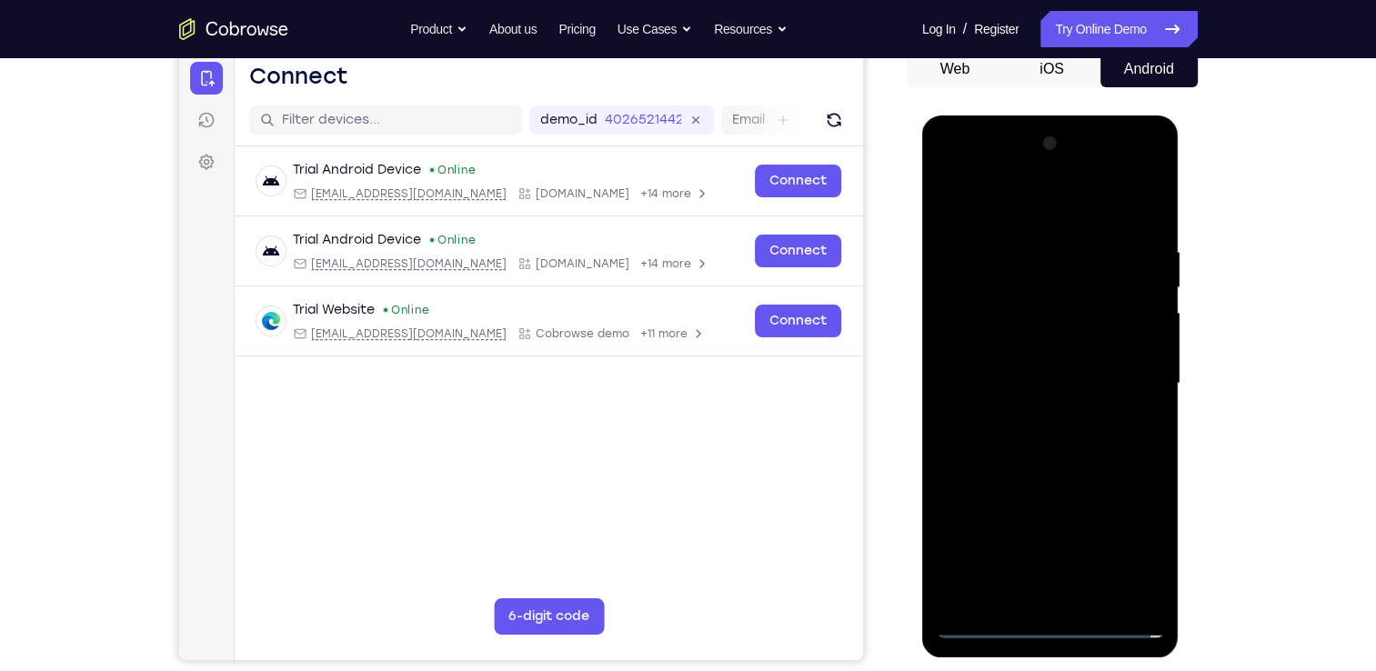
click at [1035, 332] on div at bounding box center [1050, 383] width 229 height 509
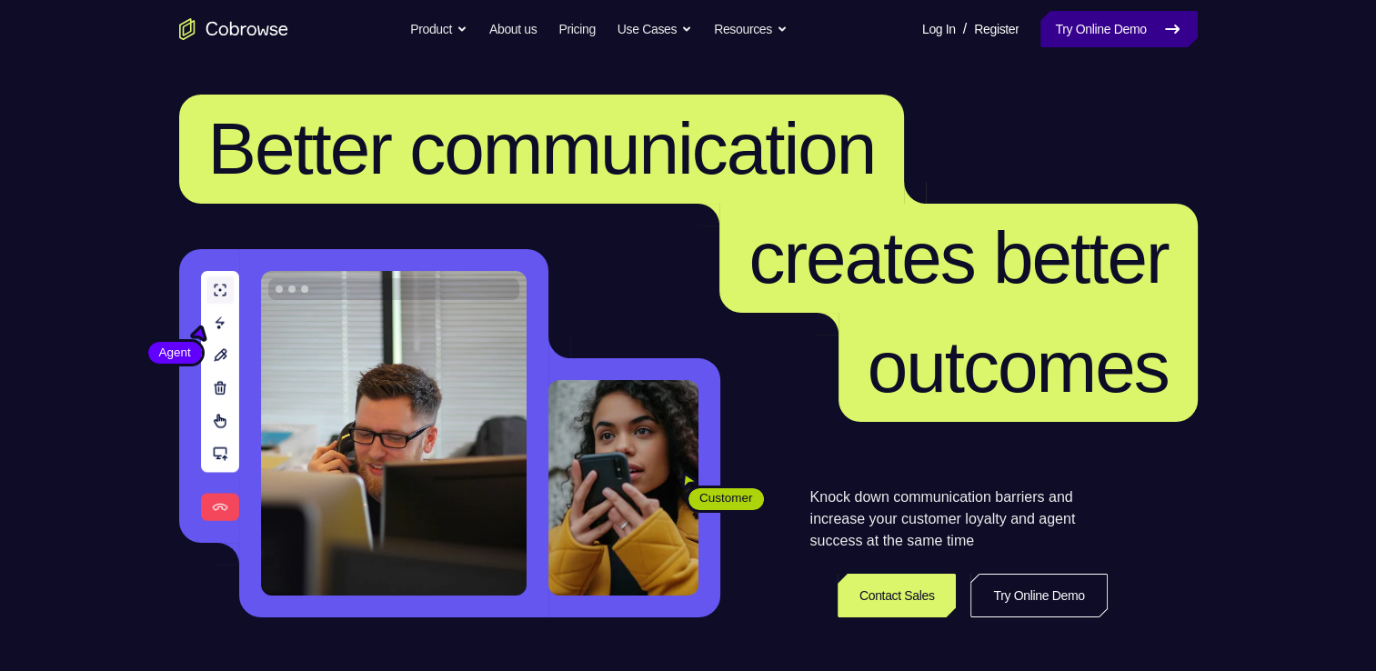
click at [1061, 45] on link "Try Online Demo" at bounding box center [1119, 29] width 156 height 36
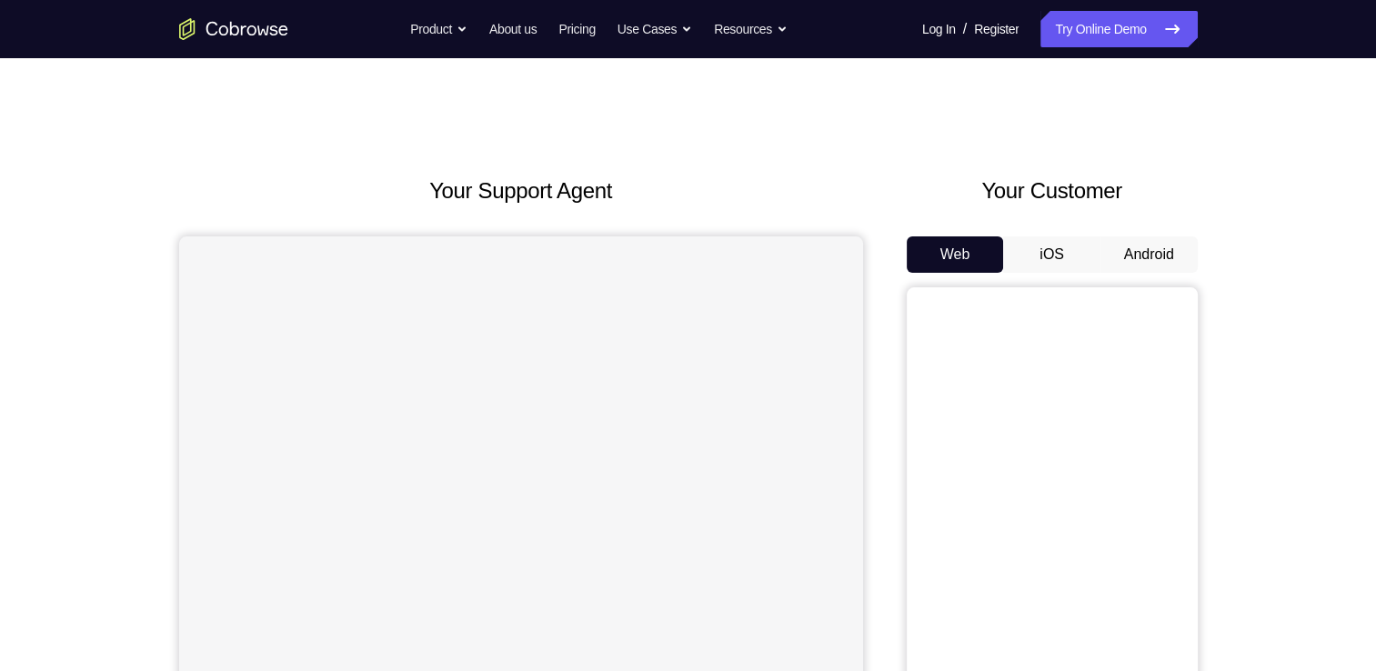
click at [1046, 266] on button "iOS" at bounding box center [1051, 254] width 97 height 36
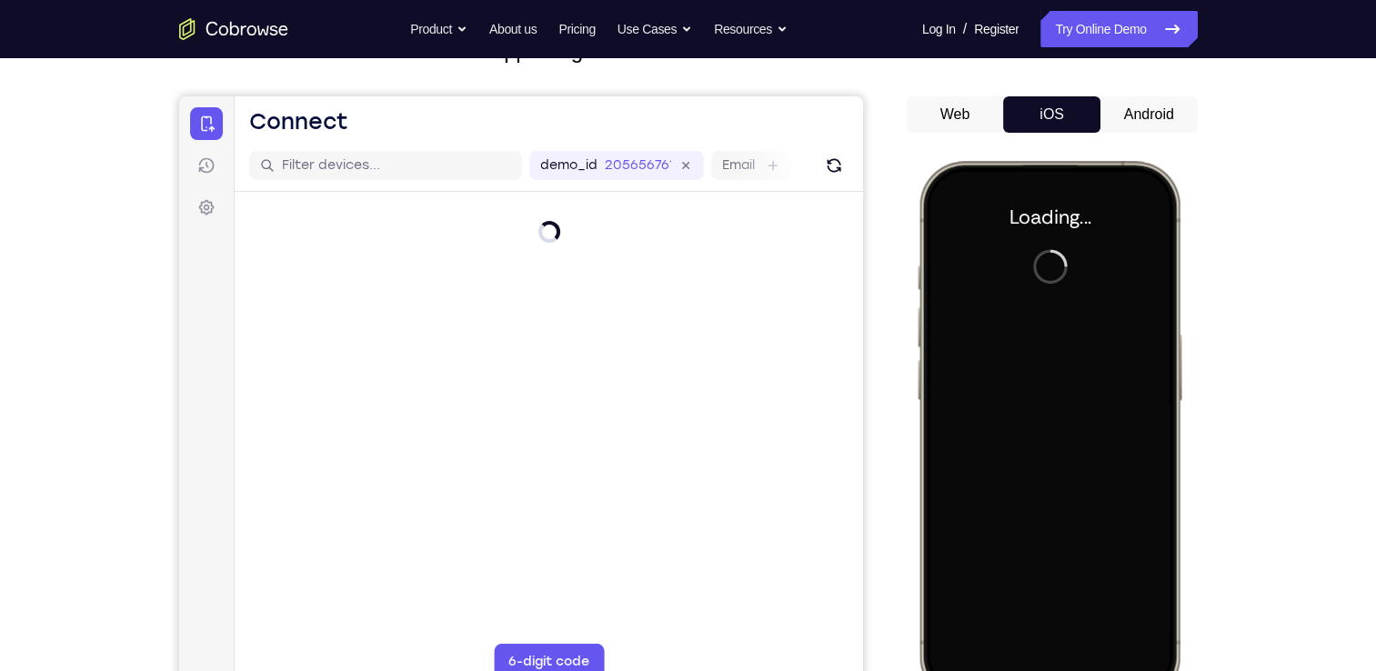
scroll to position [229, 0]
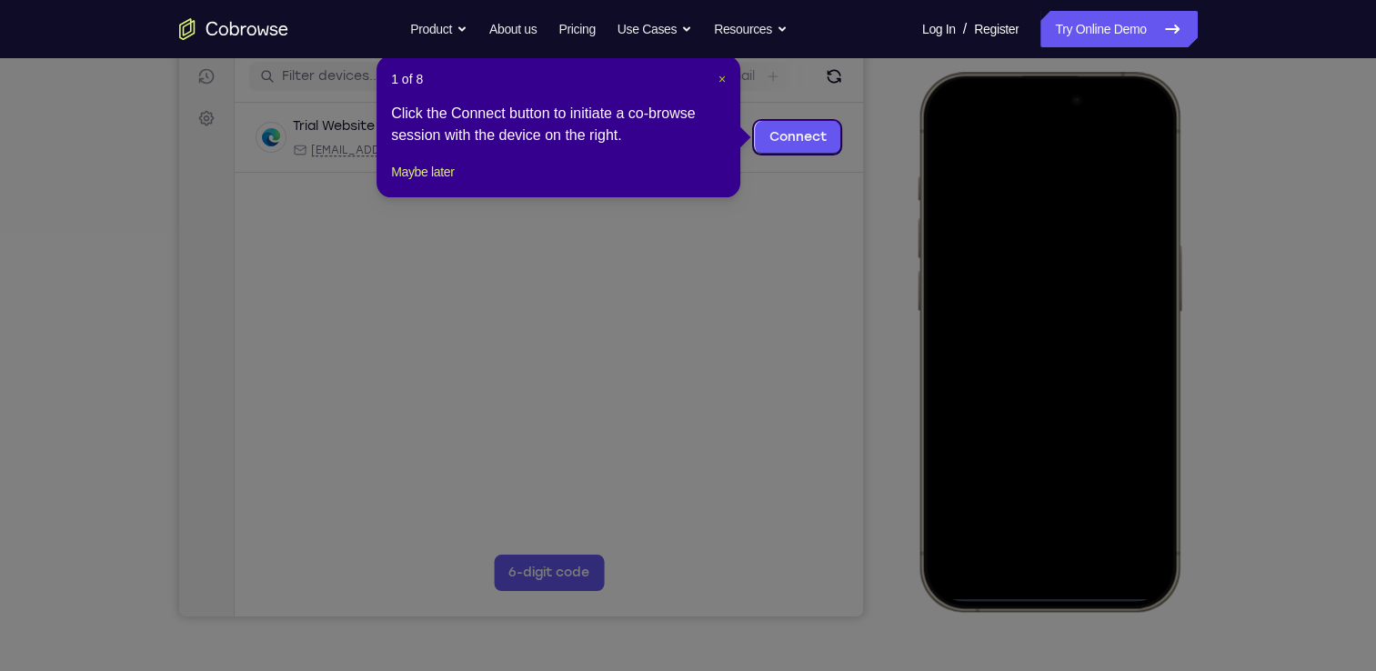
click at [719, 78] on span "×" at bounding box center [722, 79] width 7 height 15
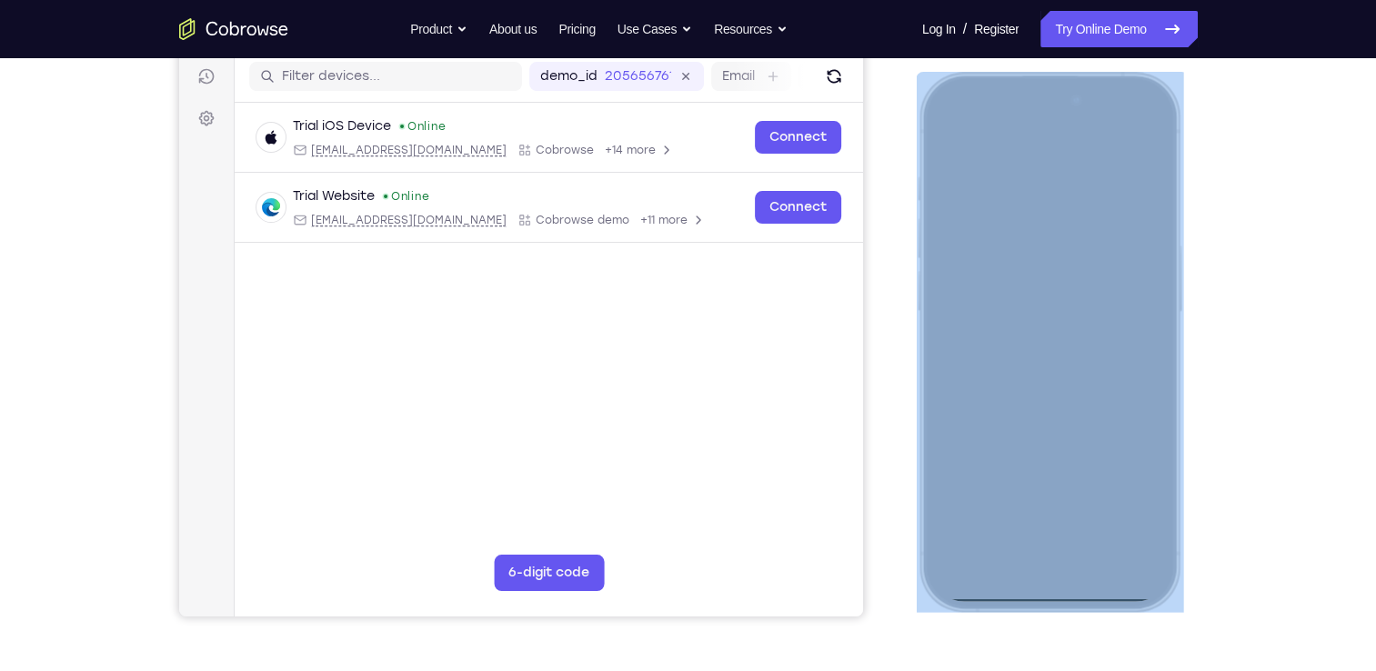
drag, startPoint x: 1035, startPoint y: 602, endPoint x: 1053, endPoint y: 528, distance: 76.8
click at [1053, 528] on div at bounding box center [1048, 342] width 267 height 540
click at [1082, 597] on div at bounding box center [1048, 341] width 239 height 519
click at [1079, 592] on div at bounding box center [1048, 341] width 239 height 519
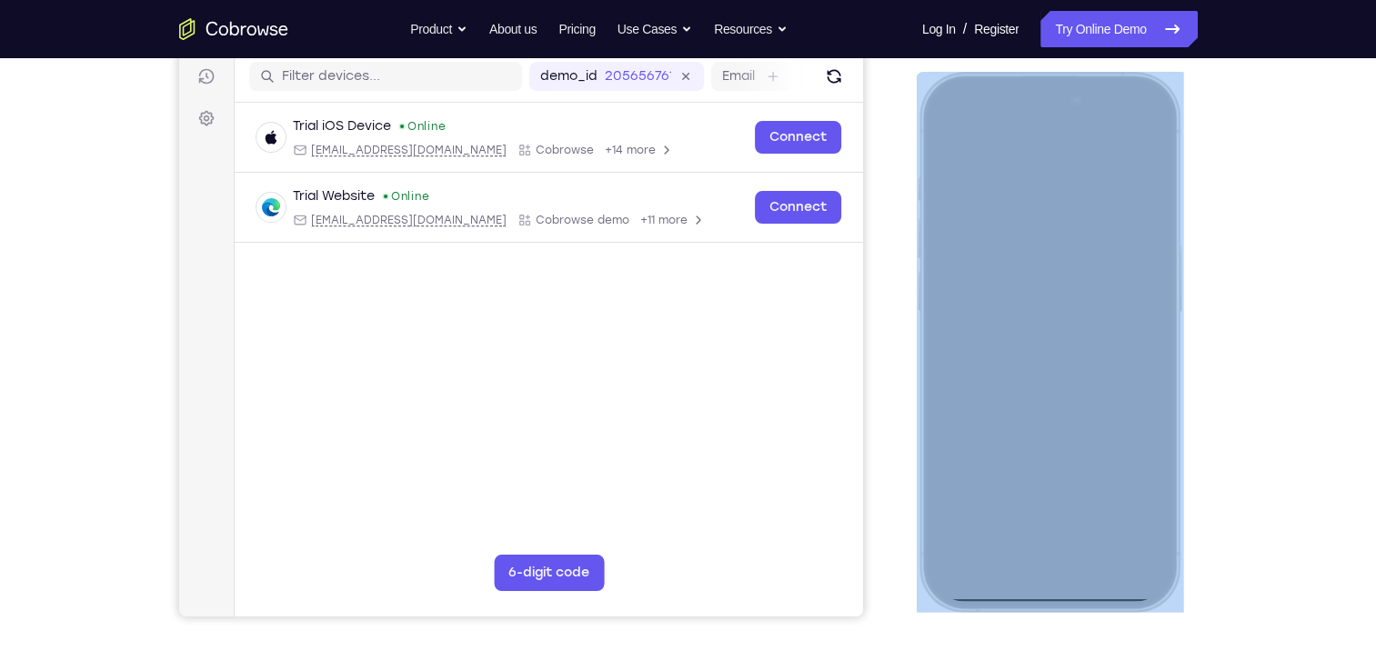
click at [1074, 596] on div at bounding box center [1048, 341] width 239 height 519
click at [1130, 101] on div at bounding box center [1048, 341] width 239 height 519
click at [979, 95] on div at bounding box center [1048, 341] width 239 height 519
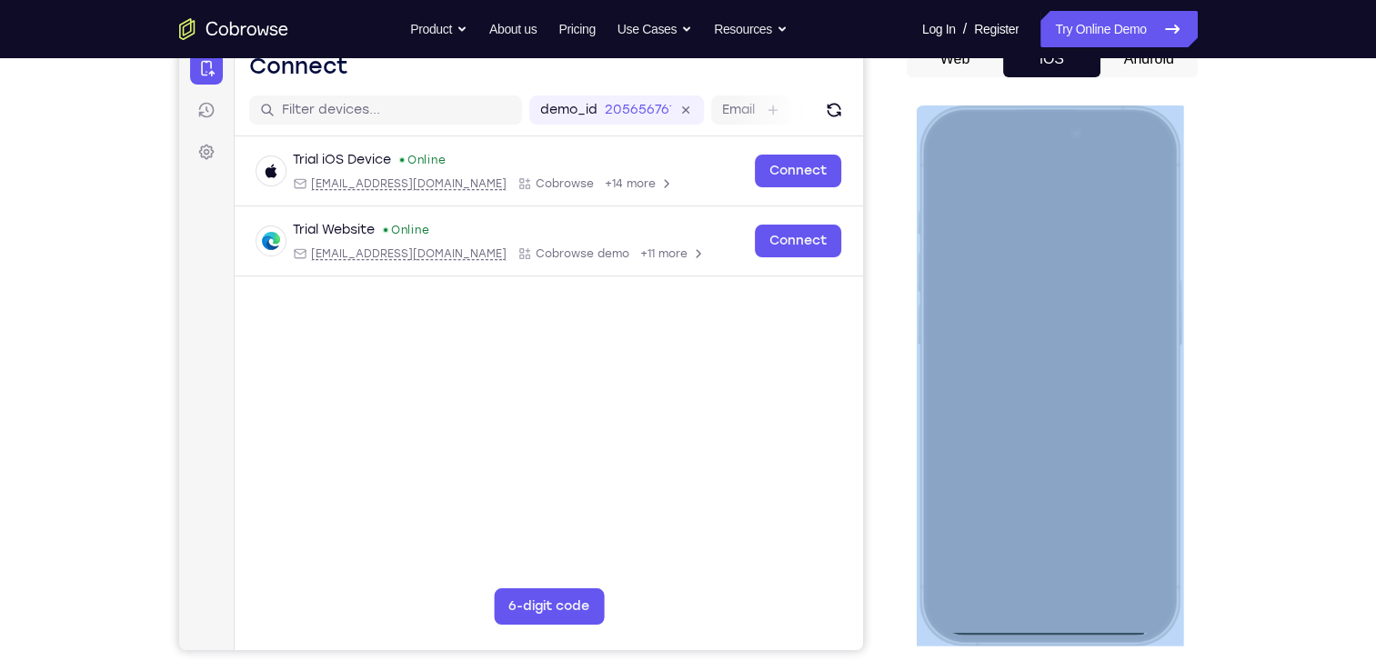
scroll to position [196, 0]
click at [1013, 627] on div at bounding box center [1048, 374] width 239 height 519
click at [1039, 629] on div at bounding box center [1048, 374] width 239 height 519
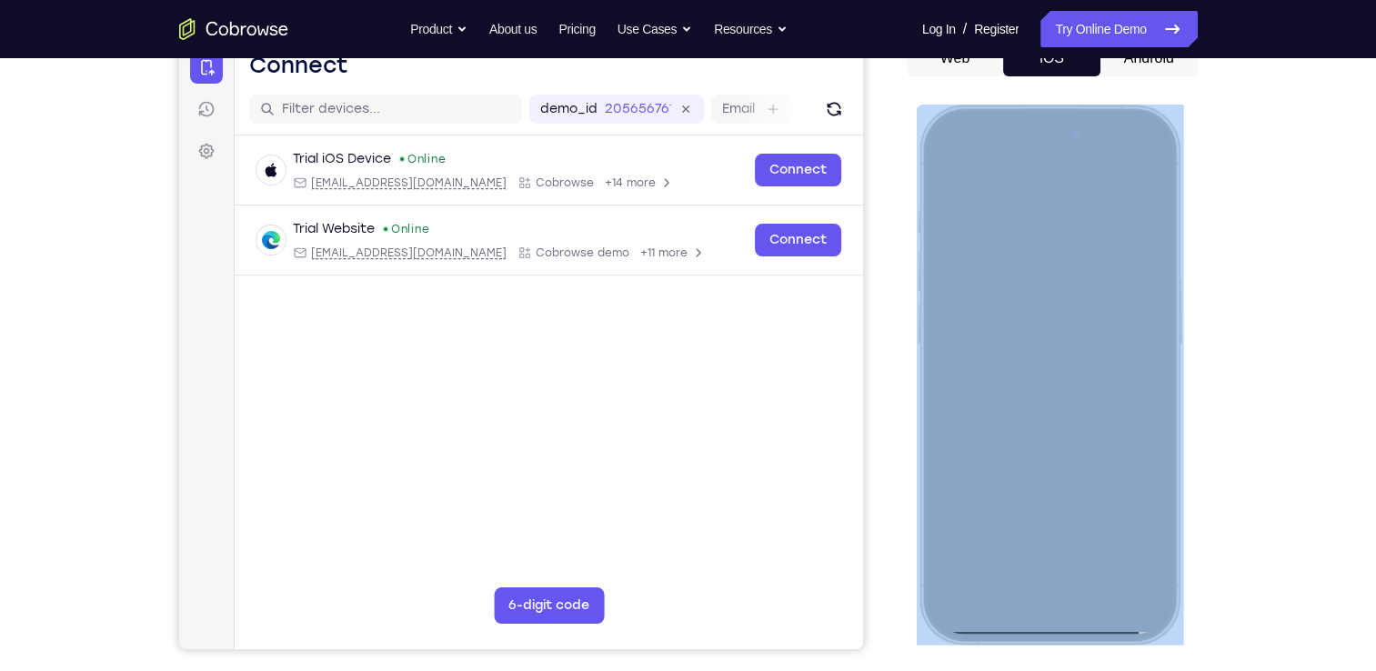
click at [1039, 629] on div at bounding box center [1048, 374] width 239 height 519
click at [1041, 624] on div at bounding box center [1048, 374] width 239 height 519
click at [1057, 628] on div at bounding box center [1048, 374] width 239 height 519
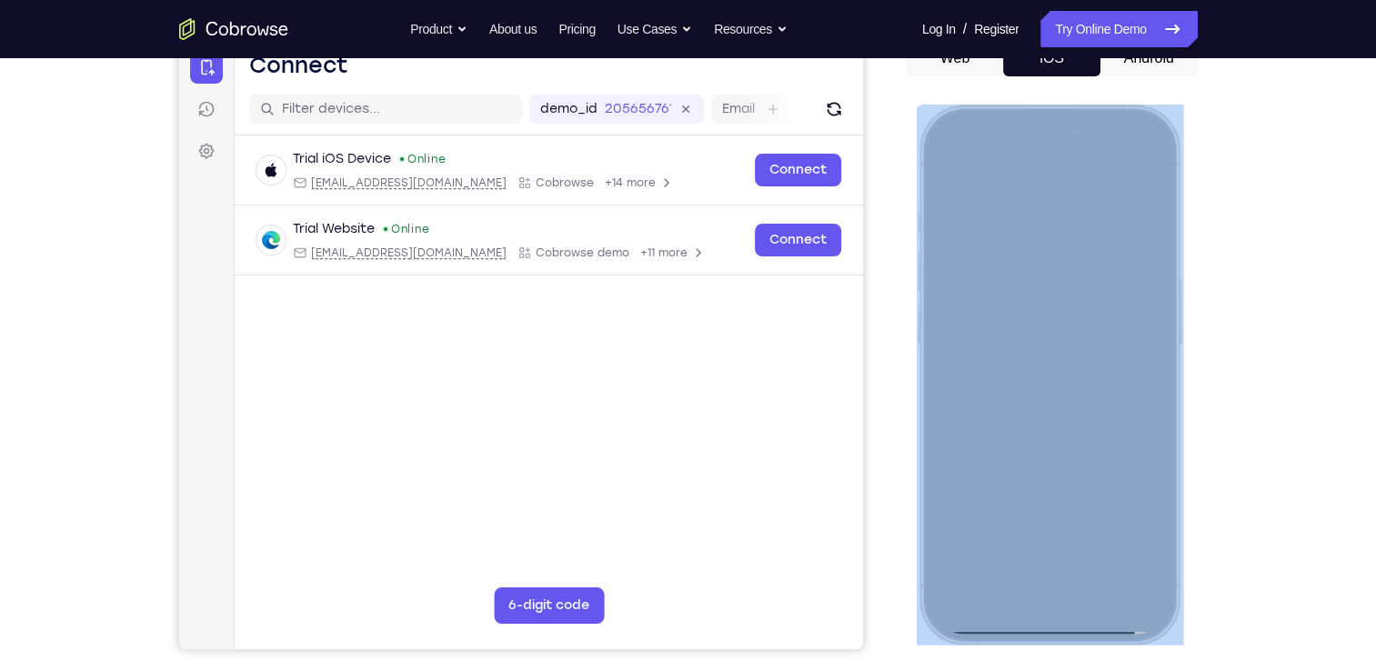
drag, startPoint x: 1057, startPoint y: 628, endPoint x: 1058, endPoint y: 558, distance: 70.0
click at [1058, 558] on div at bounding box center [1048, 374] width 239 height 519
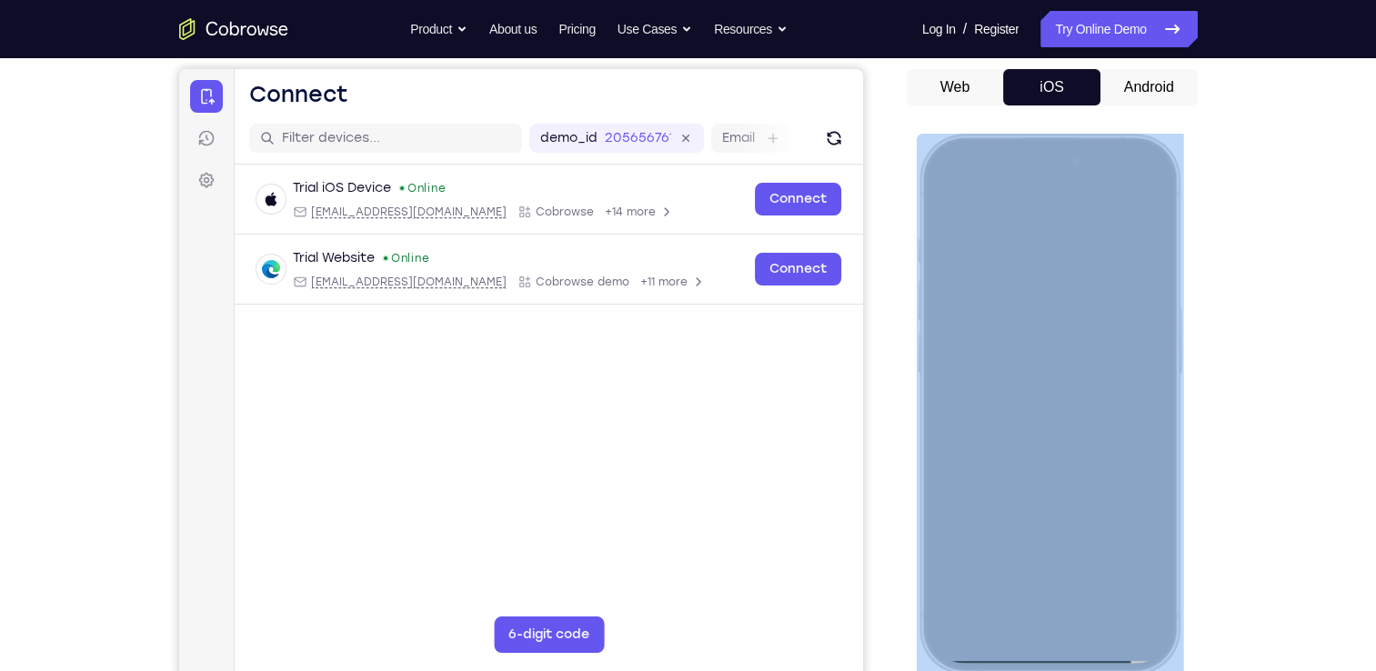
scroll to position [167, 0]
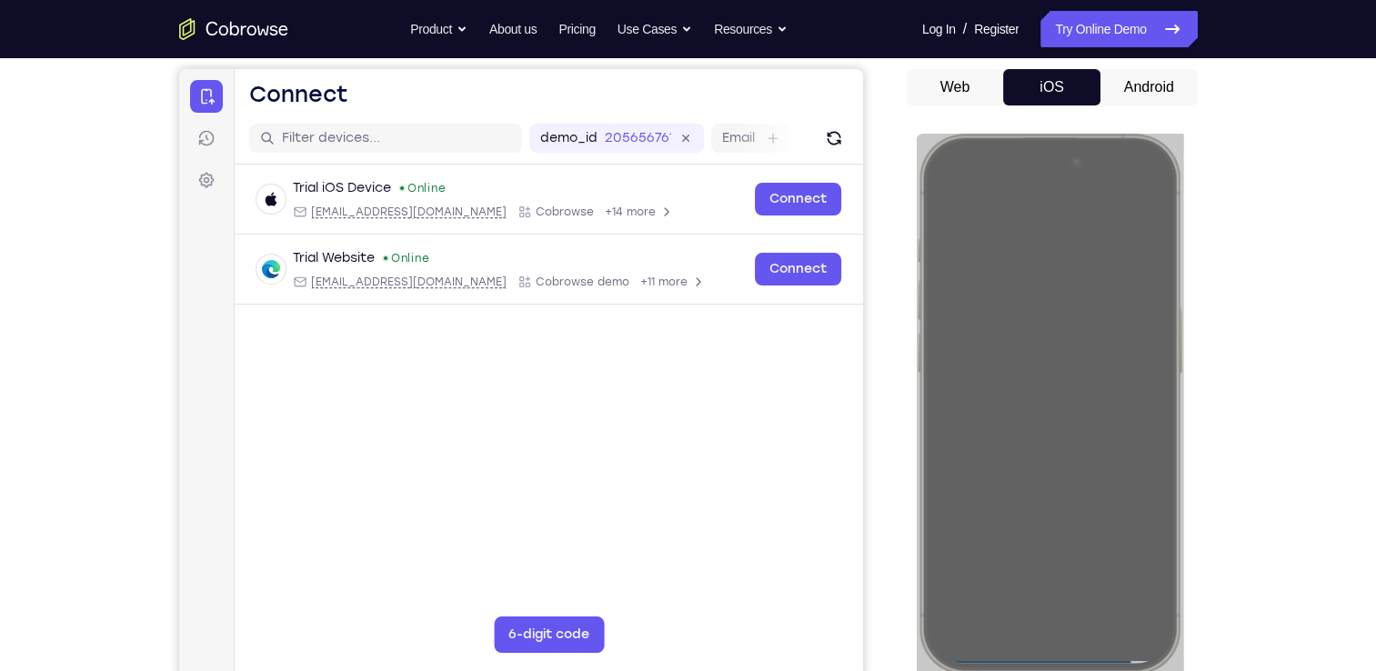
click at [1142, 80] on button "Android" at bounding box center [1149, 87] width 97 height 36
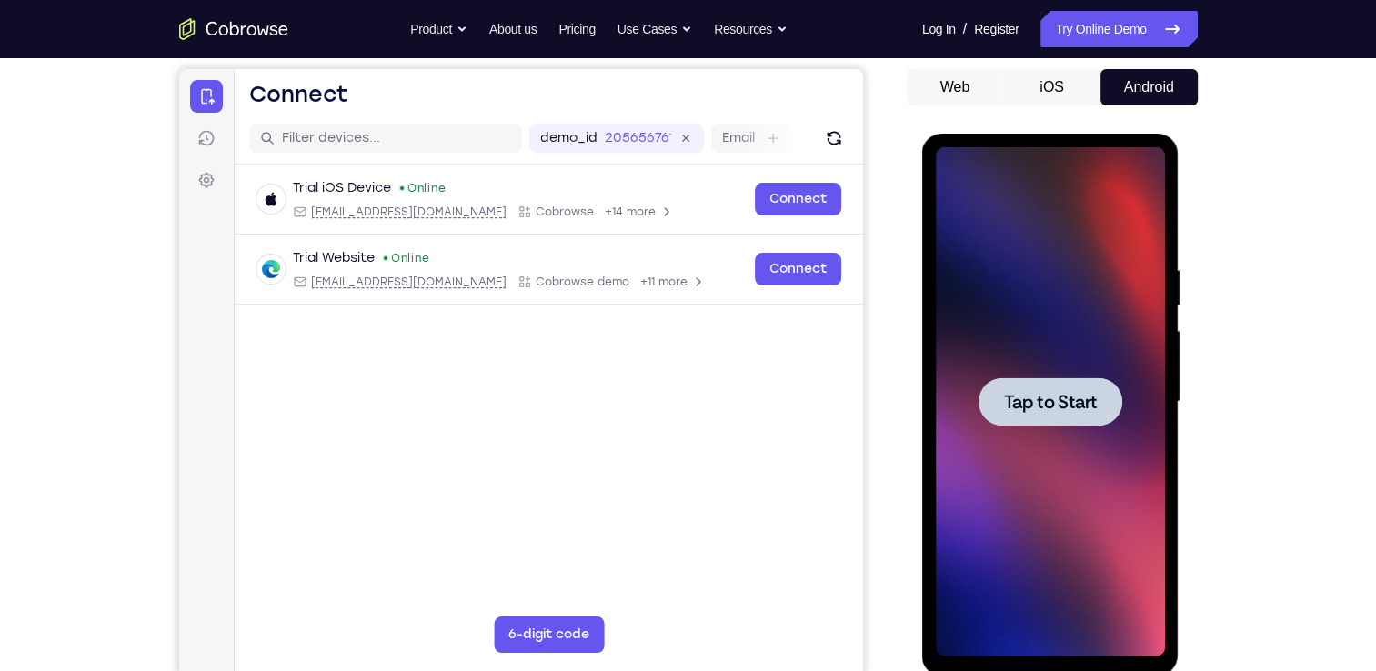
scroll to position [0, 0]
click at [1073, 417] on div at bounding box center [1051, 401] width 144 height 48
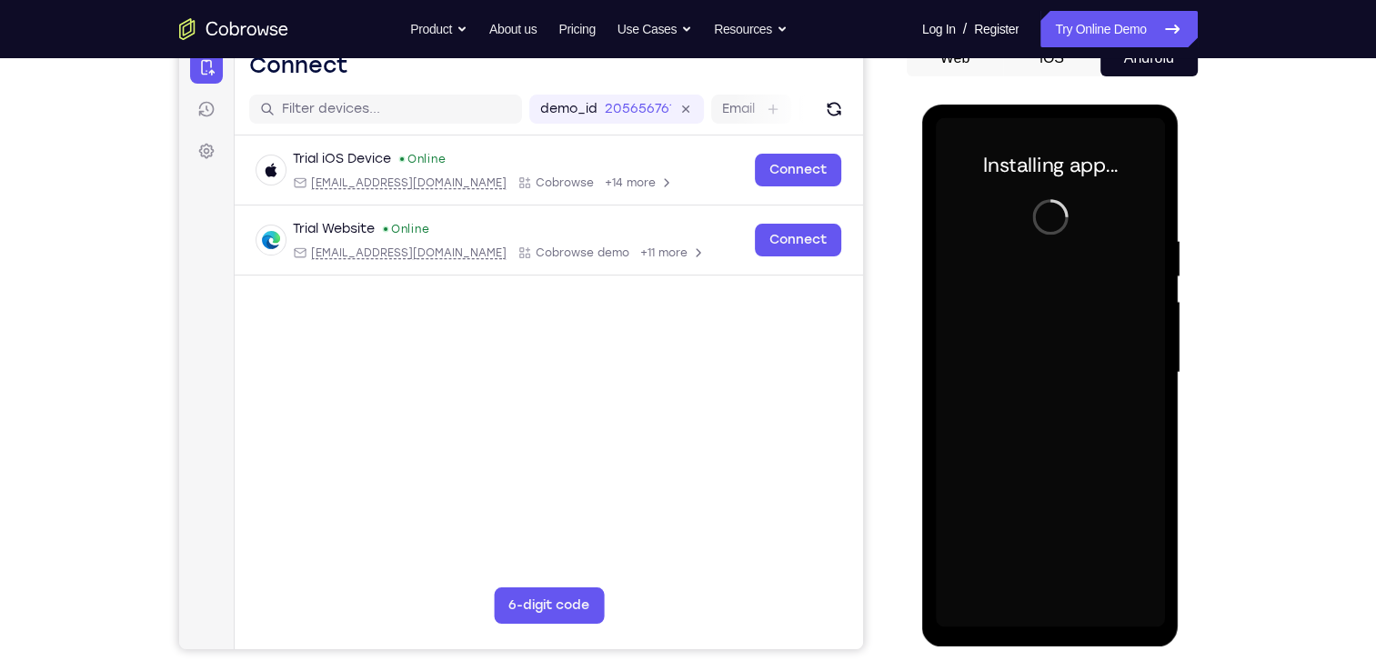
scroll to position [200, 0]
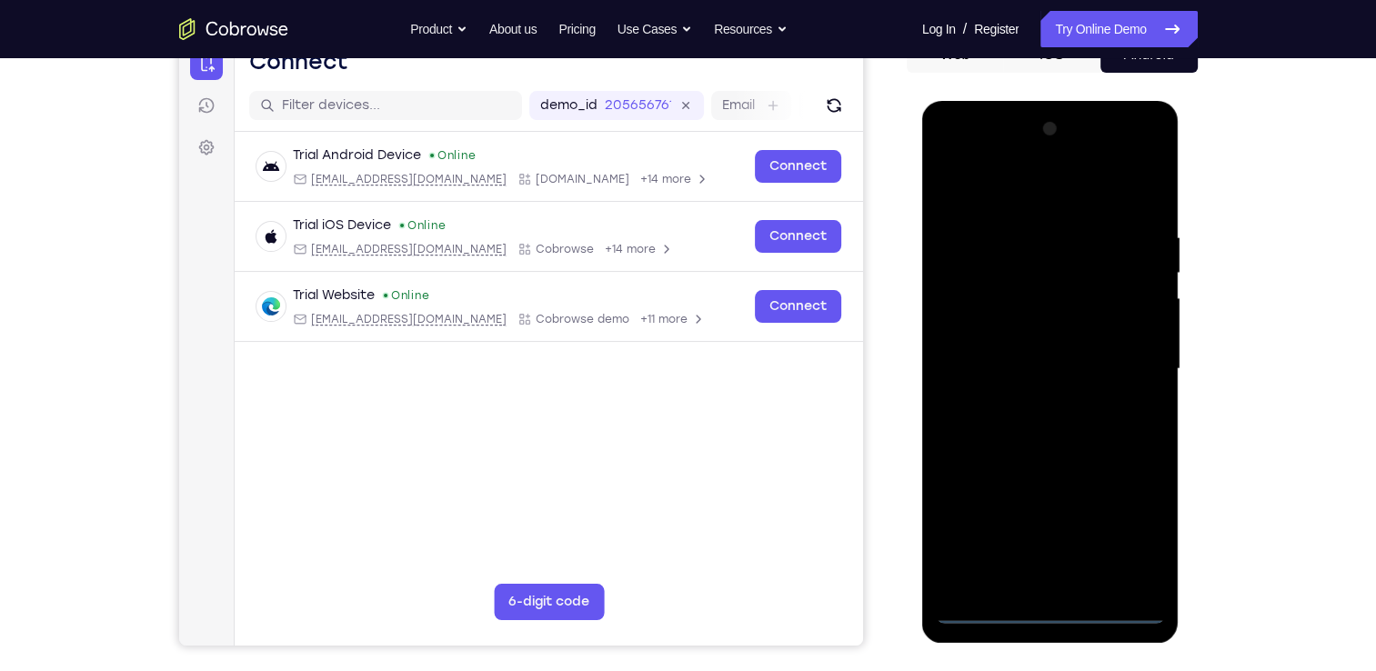
click at [1050, 614] on div at bounding box center [1050, 369] width 229 height 509
click at [1128, 518] on div at bounding box center [1050, 369] width 229 height 509
click at [957, 155] on div at bounding box center [1050, 369] width 229 height 509
click at [983, 311] on div at bounding box center [1050, 369] width 229 height 509
click at [944, 159] on div at bounding box center [1050, 369] width 229 height 509
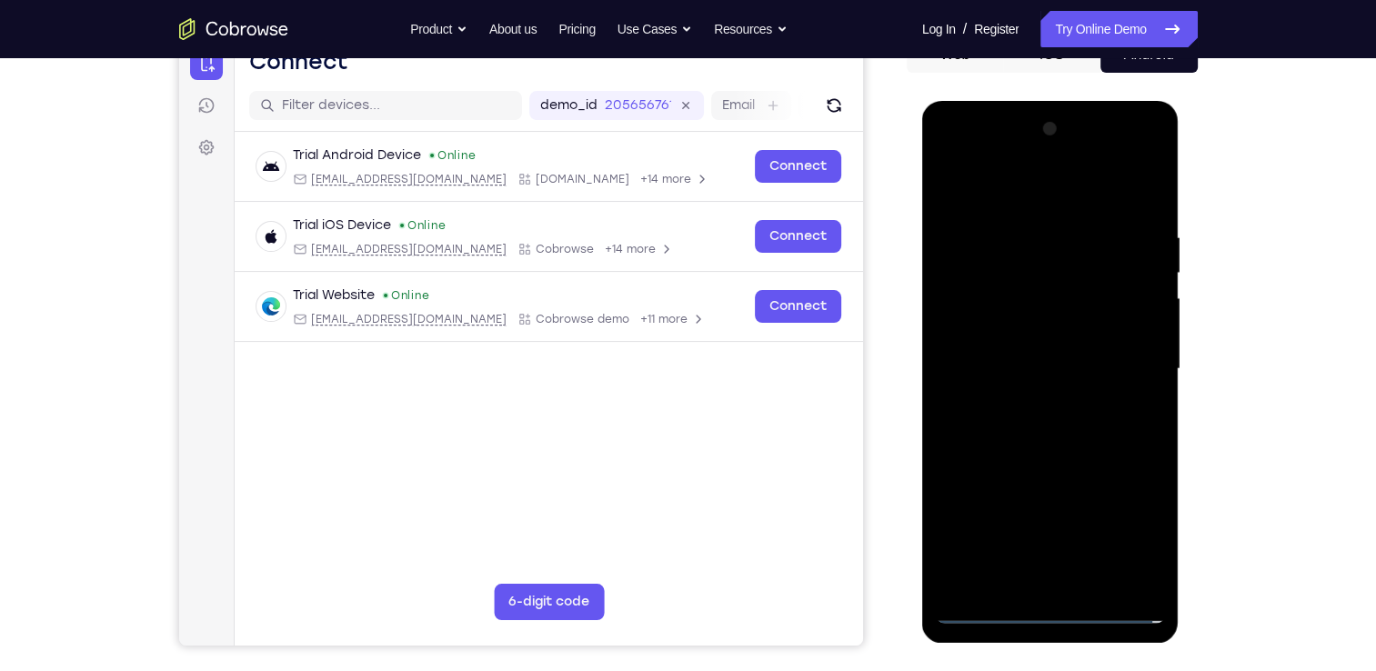
click at [1152, 158] on div at bounding box center [1050, 369] width 229 height 509
click at [1037, 163] on div at bounding box center [1050, 369] width 229 height 509
click at [988, 208] on div at bounding box center [1050, 369] width 229 height 509
click at [1126, 156] on div at bounding box center [1050, 369] width 229 height 509
click at [1025, 219] on div at bounding box center [1050, 369] width 229 height 509
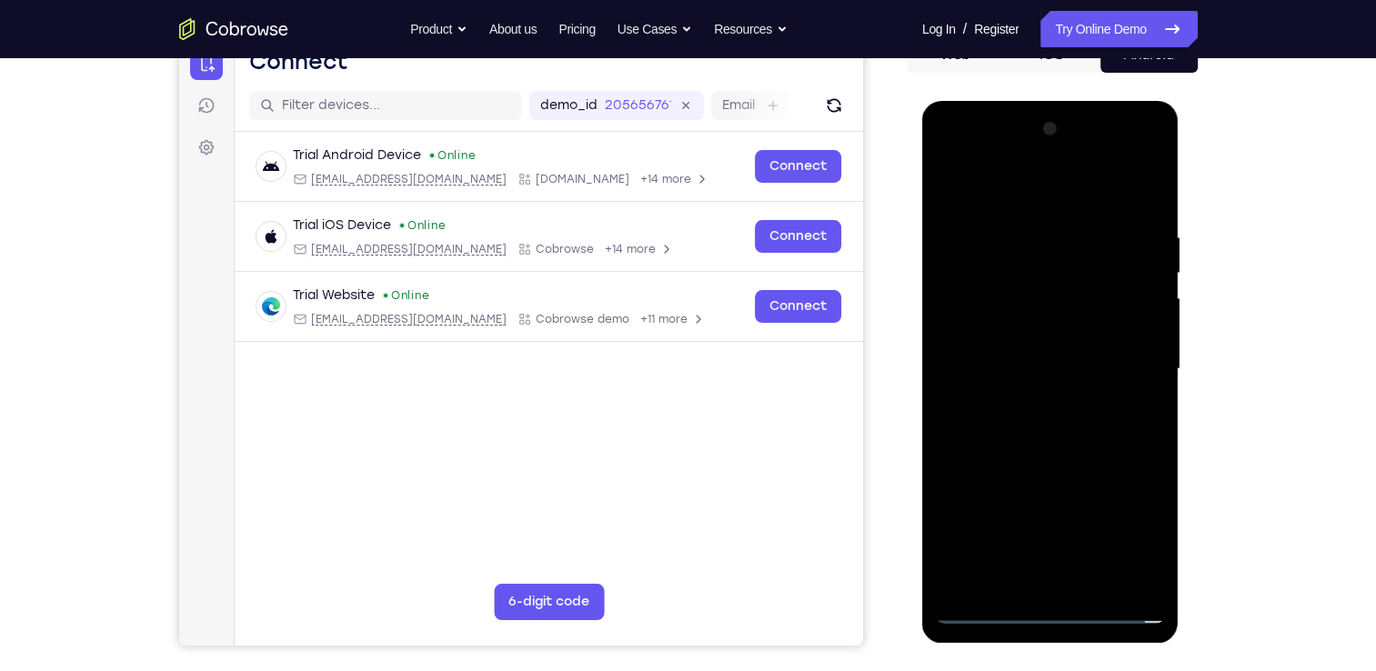
click at [977, 315] on div at bounding box center [1050, 369] width 229 height 509
click at [1044, 358] on div at bounding box center [1050, 369] width 229 height 509
click at [1141, 348] on div at bounding box center [1050, 369] width 229 height 509
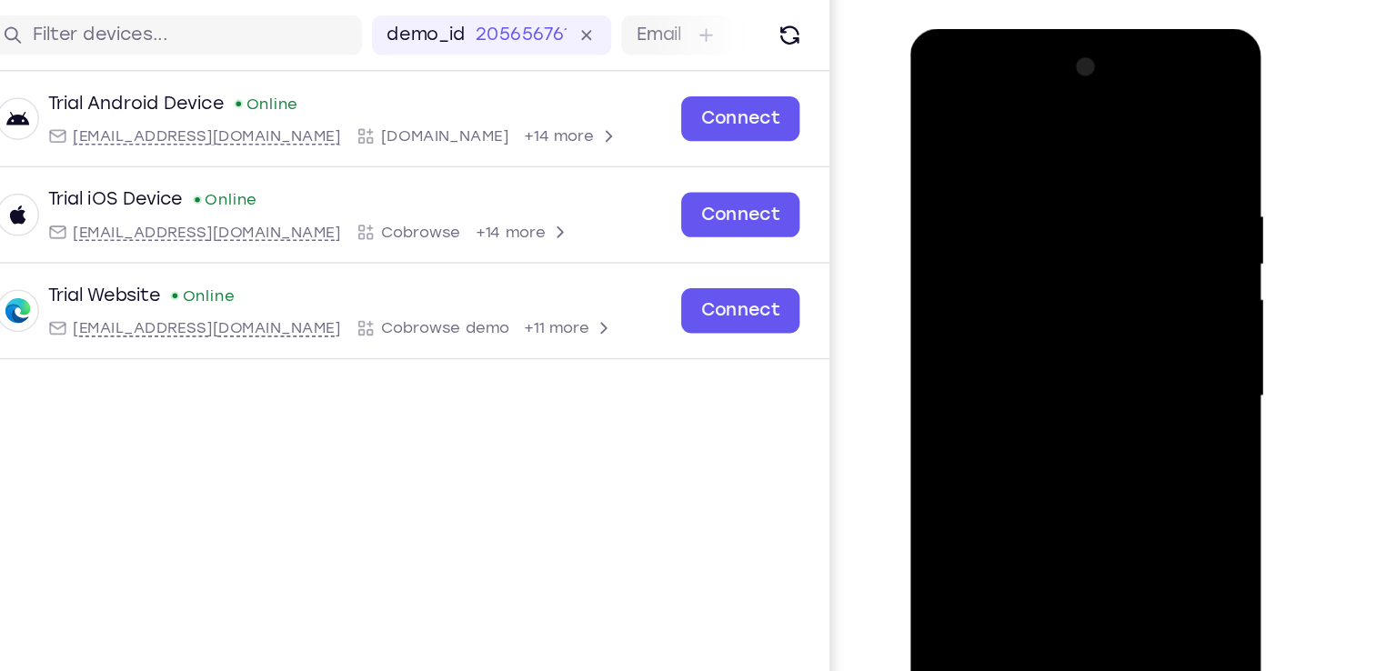
click at [1028, 364] on div at bounding box center [1037, 296] width 229 height 509
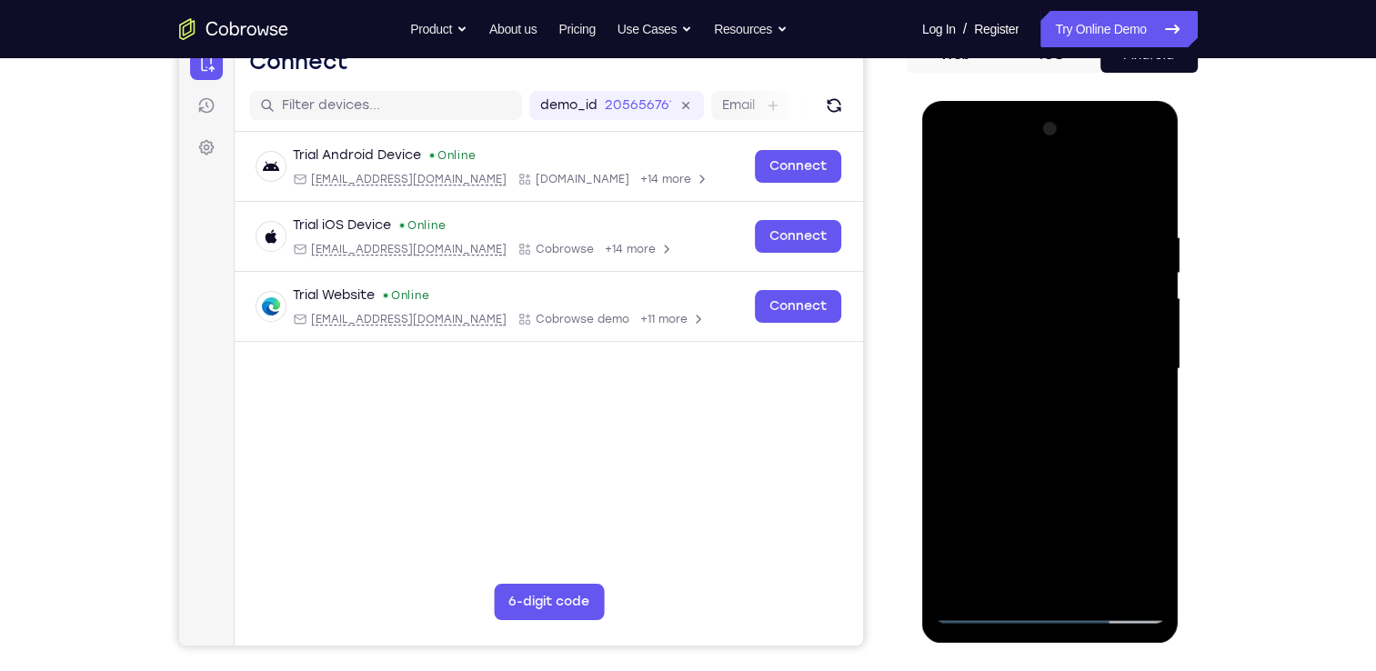
click at [991, 612] on div at bounding box center [1050, 369] width 229 height 509
click at [1058, 472] on div at bounding box center [1050, 369] width 229 height 509
click at [1057, 346] on div at bounding box center [1050, 369] width 229 height 509
click at [1058, 270] on div at bounding box center [1050, 369] width 229 height 509
click at [1052, 355] on div at bounding box center [1050, 369] width 229 height 509
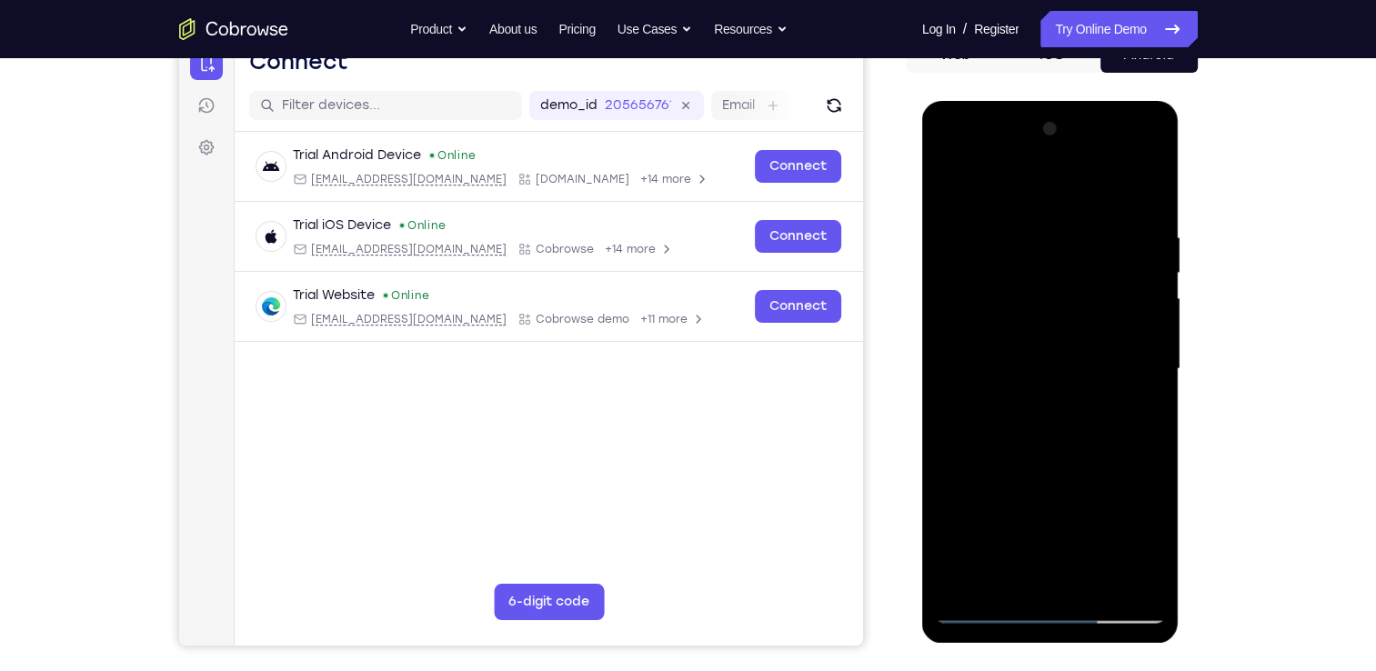
click at [1044, 289] on div at bounding box center [1050, 369] width 229 height 509
click at [1085, 317] on div at bounding box center [1050, 369] width 229 height 509
click at [1041, 344] on div at bounding box center [1050, 369] width 229 height 509
click at [1060, 387] on div at bounding box center [1050, 369] width 229 height 509
click at [1077, 378] on div at bounding box center [1050, 369] width 229 height 509
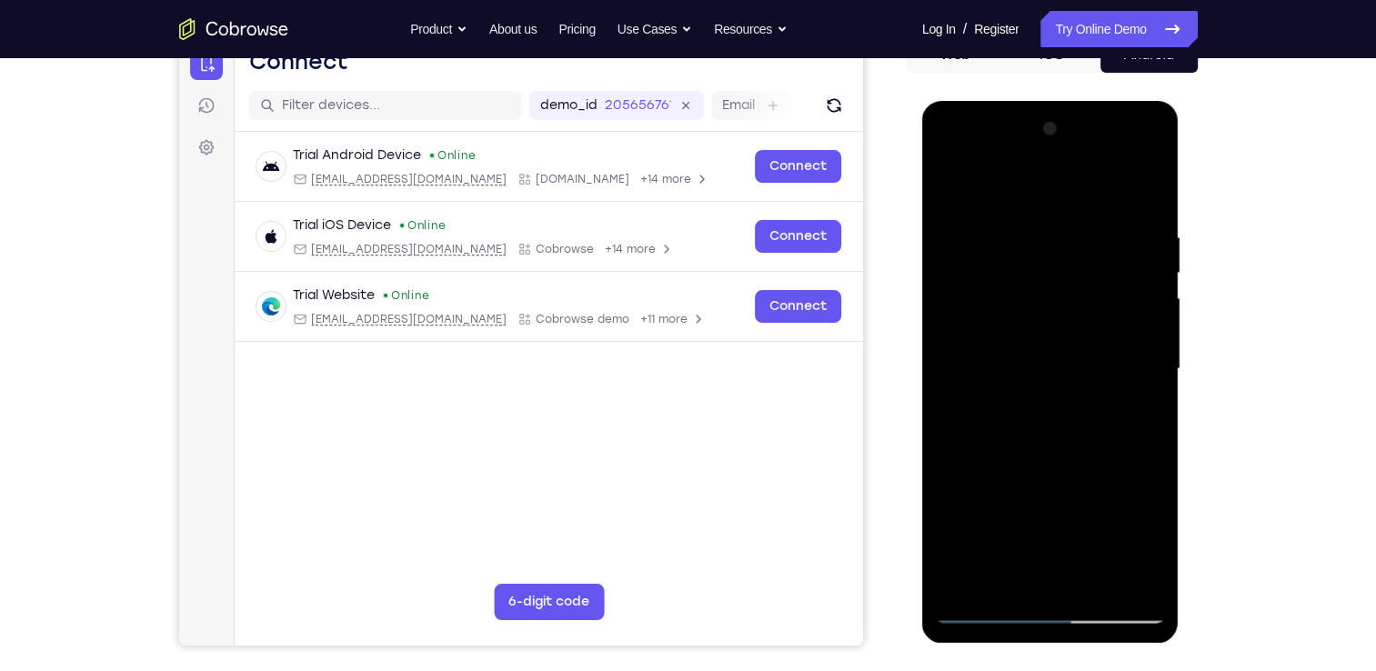
click at [1074, 419] on div at bounding box center [1050, 369] width 229 height 509
click at [1135, 340] on div at bounding box center [1050, 369] width 229 height 509
click at [1063, 380] on div at bounding box center [1050, 369] width 229 height 509
click at [1062, 425] on div at bounding box center [1050, 369] width 229 height 509
click at [1073, 370] on div at bounding box center [1050, 369] width 229 height 509
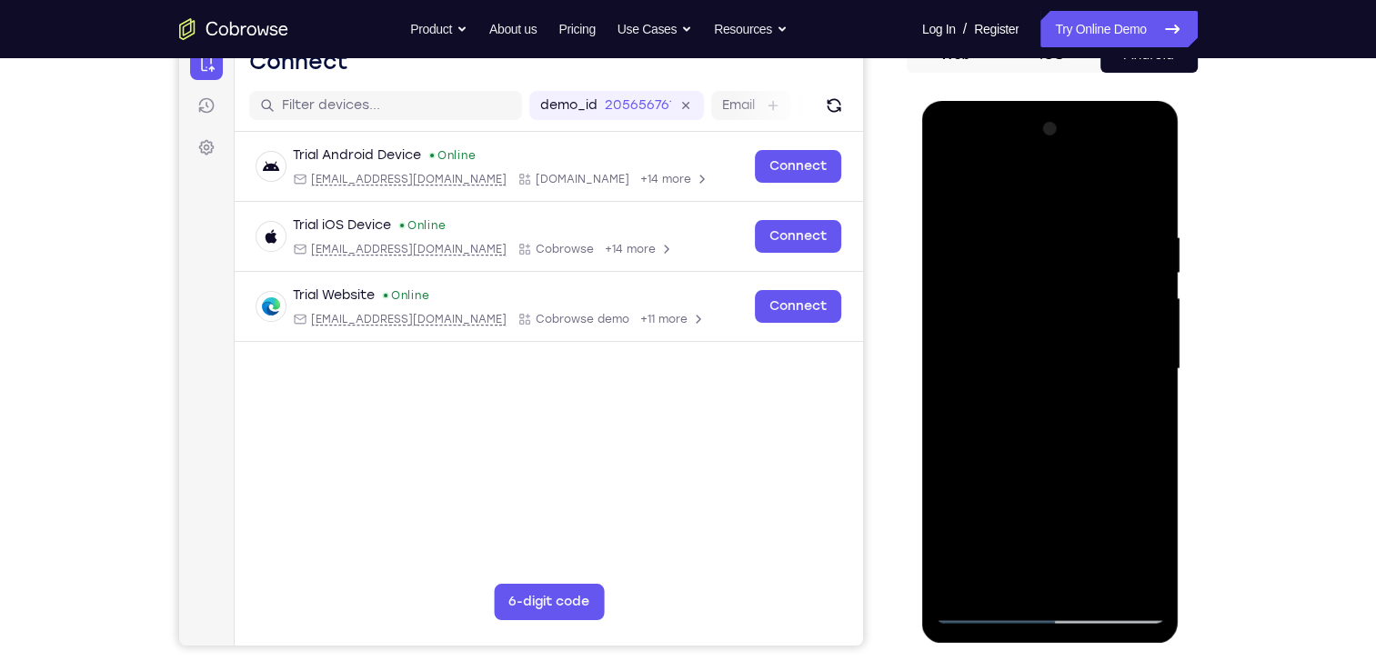
click at [1024, 413] on div at bounding box center [1050, 369] width 229 height 509
drag, startPoint x: 984, startPoint y: 613, endPoint x: 960, endPoint y: 518, distance: 98.6
click at [960, 518] on div at bounding box center [1050, 369] width 229 height 509
click at [1065, 420] on div at bounding box center [1050, 369] width 229 height 509
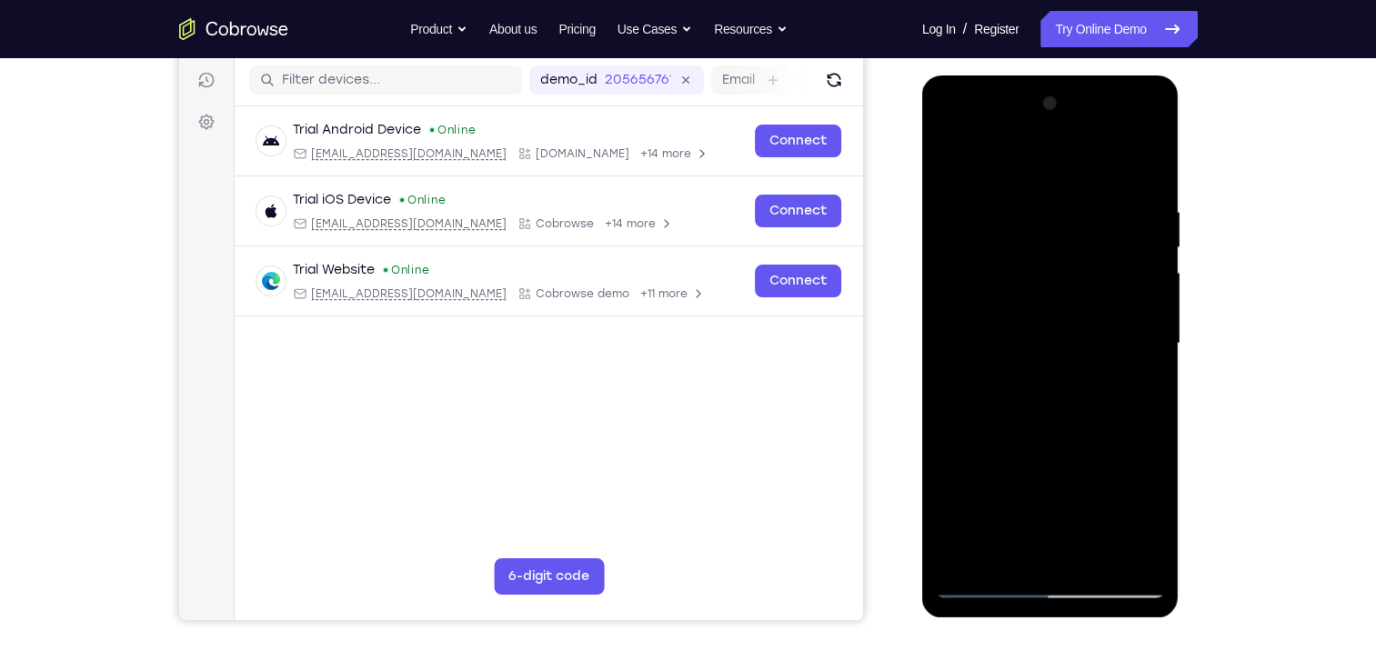
scroll to position [226, 0]
click at [1145, 370] on div at bounding box center [1050, 343] width 229 height 509
click at [1062, 562] on div at bounding box center [1050, 343] width 229 height 509
click at [1051, 312] on div at bounding box center [1050, 343] width 229 height 509
click at [1065, 353] on div at bounding box center [1050, 343] width 229 height 509
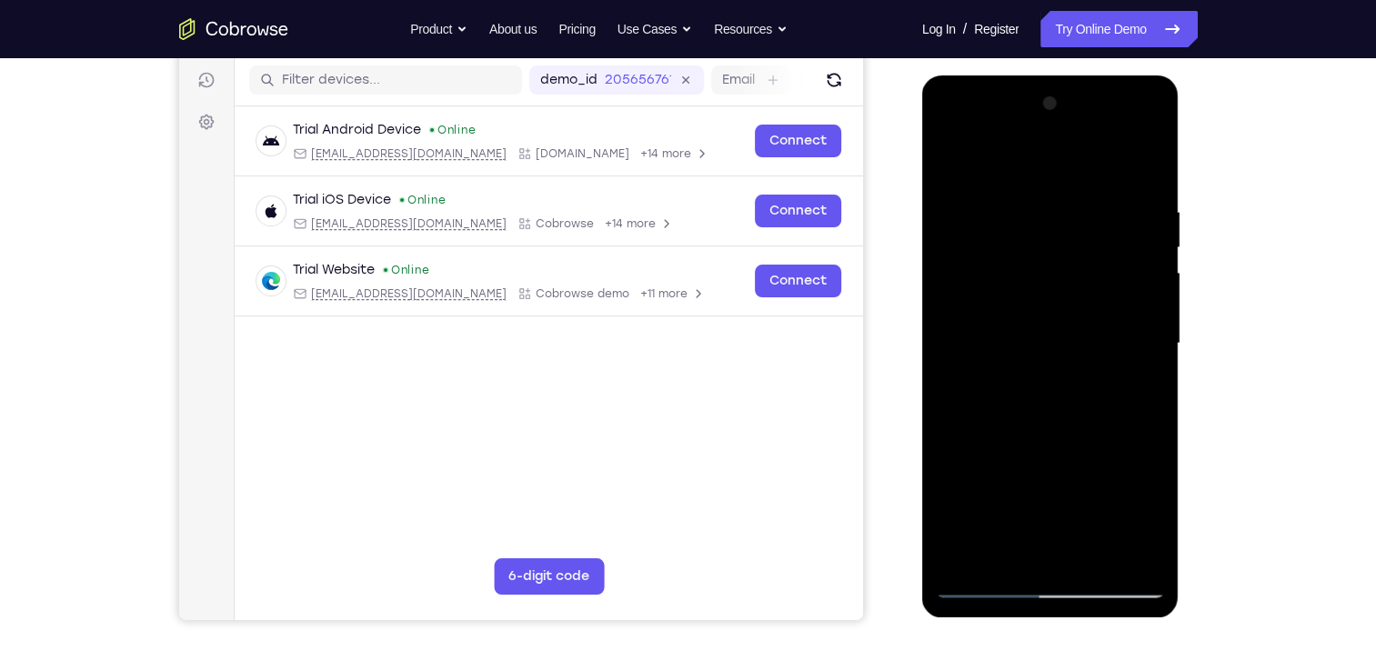
click at [1142, 308] on div at bounding box center [1050, 343] width 229 height 509
click at [1086, 391] on div at bounding box center [1050, 343] width 229 height 509
click at [1146, 309] on div at bounding box center [1050, 343] width 229 height 509
click at [1081, 347] on div at bounding box center [1050, 343] width 229 height 509
click at [1073, 392] on div at bounding box center [1050, 343] width 229 height 509
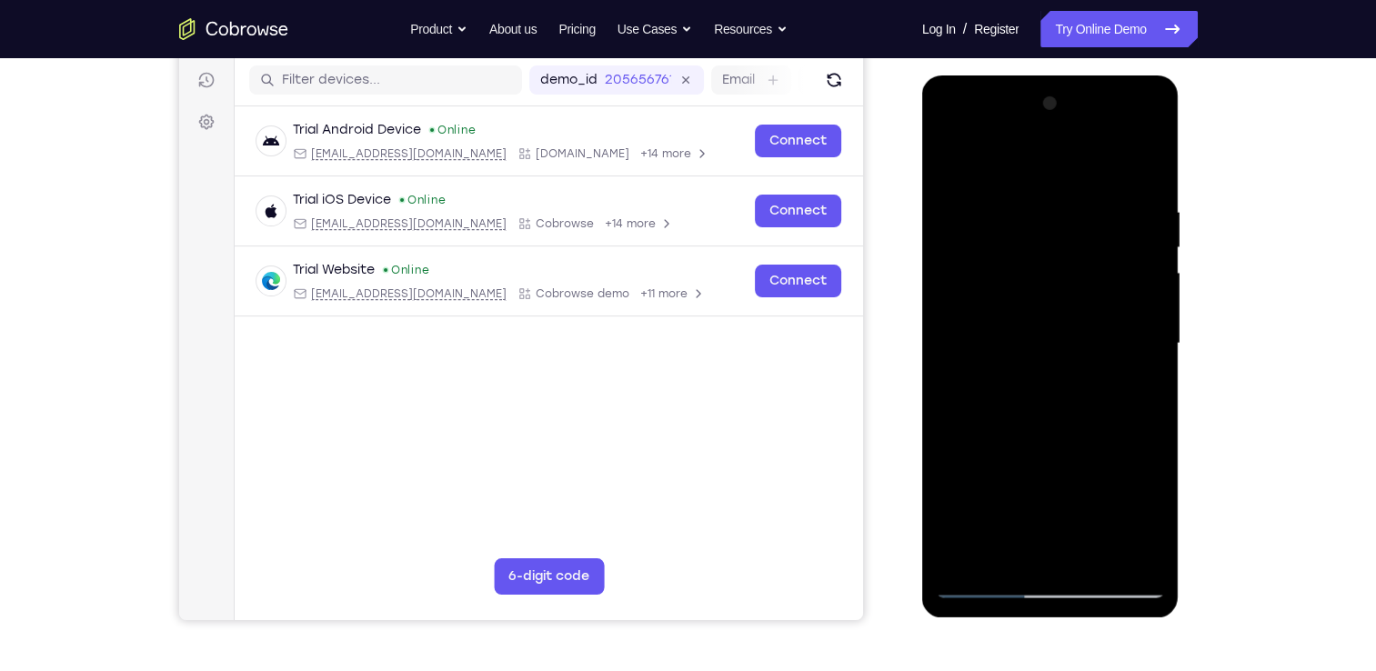
click at [1076, 354] on div at bounding box center [1050, 343] width 229 height 509
click at [1055, 348] on div at bounding box center [1050, 343] width 229 height 509
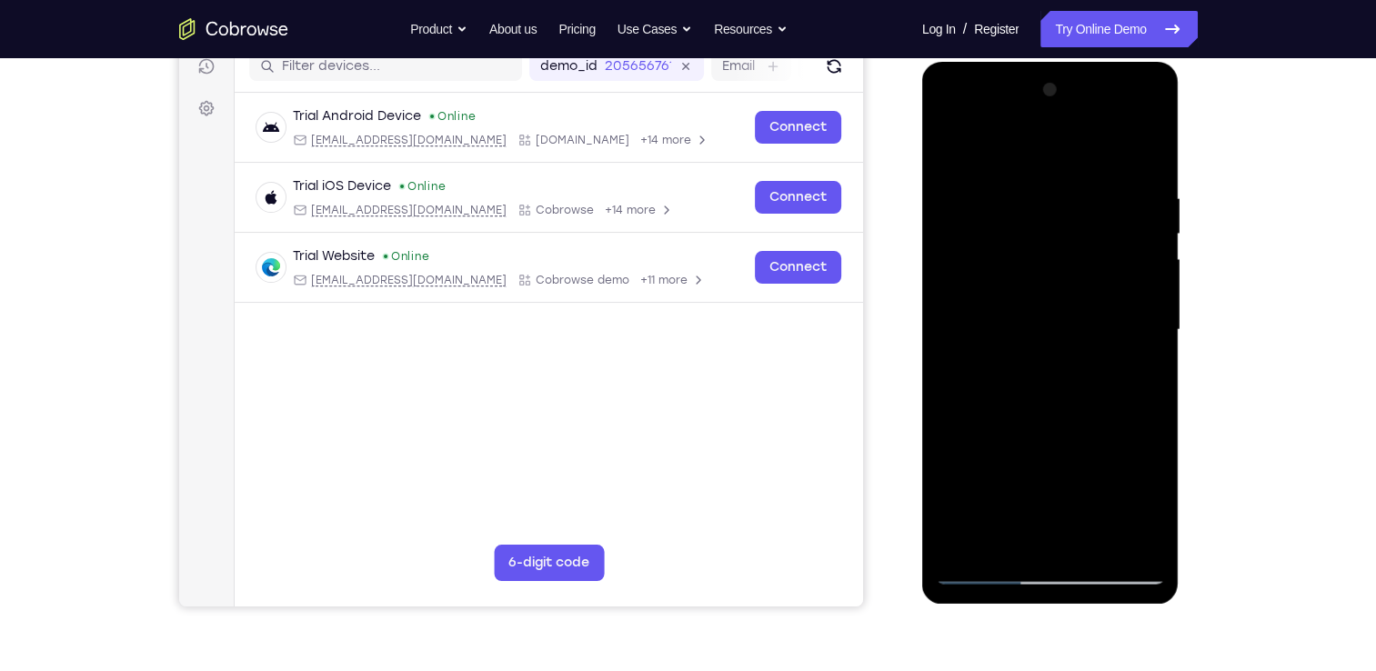
scroll to position [240, 0]
click at [1082, 382] on div at bounding box center [1050, 329] width 229 height 509
click at [1079, 326] on div at bounding box center [1050, 329] width 229 height 509
click at [1087, 376] on div at bounding box center [1050, 329] width 229 height 509
click at [1091, 337] on div at bounding box center [1050, 329] width 229 height 509
